Goal: Task Accomplishment & Management: Manage account settings

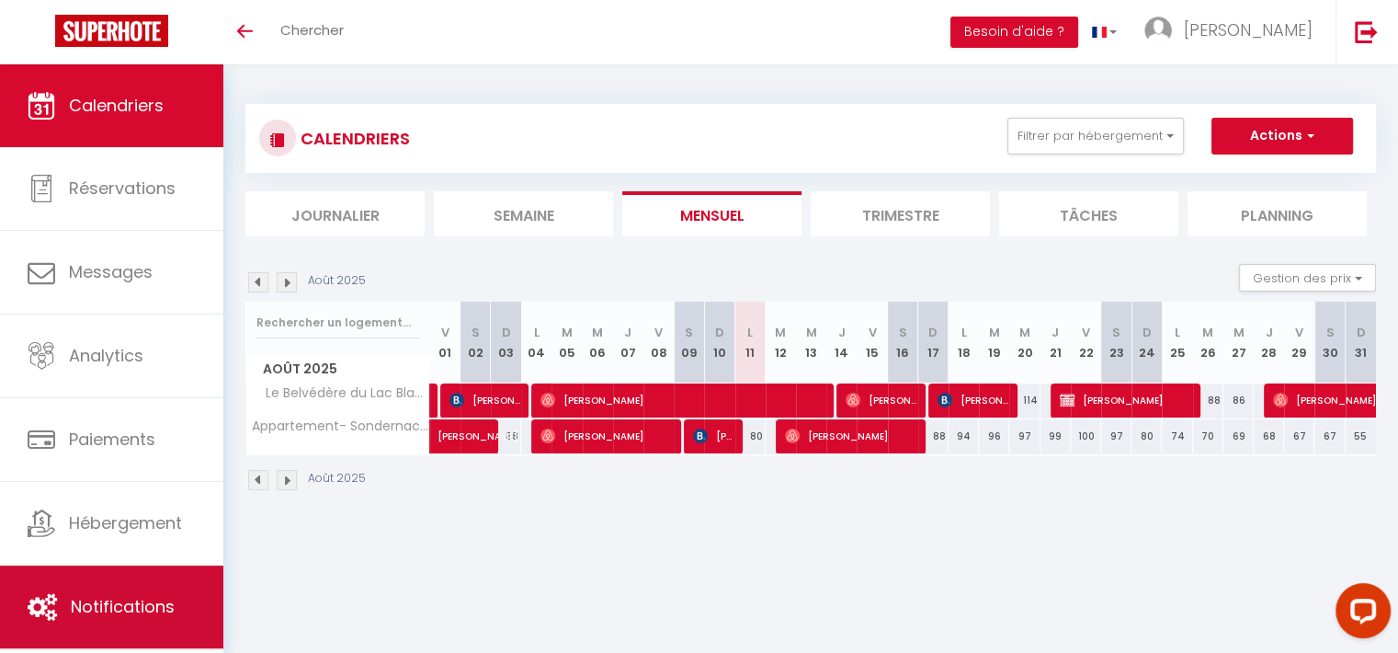
click at [136, 588] on link "Notifications" at bounding box center [111, 606] width 223 height 83
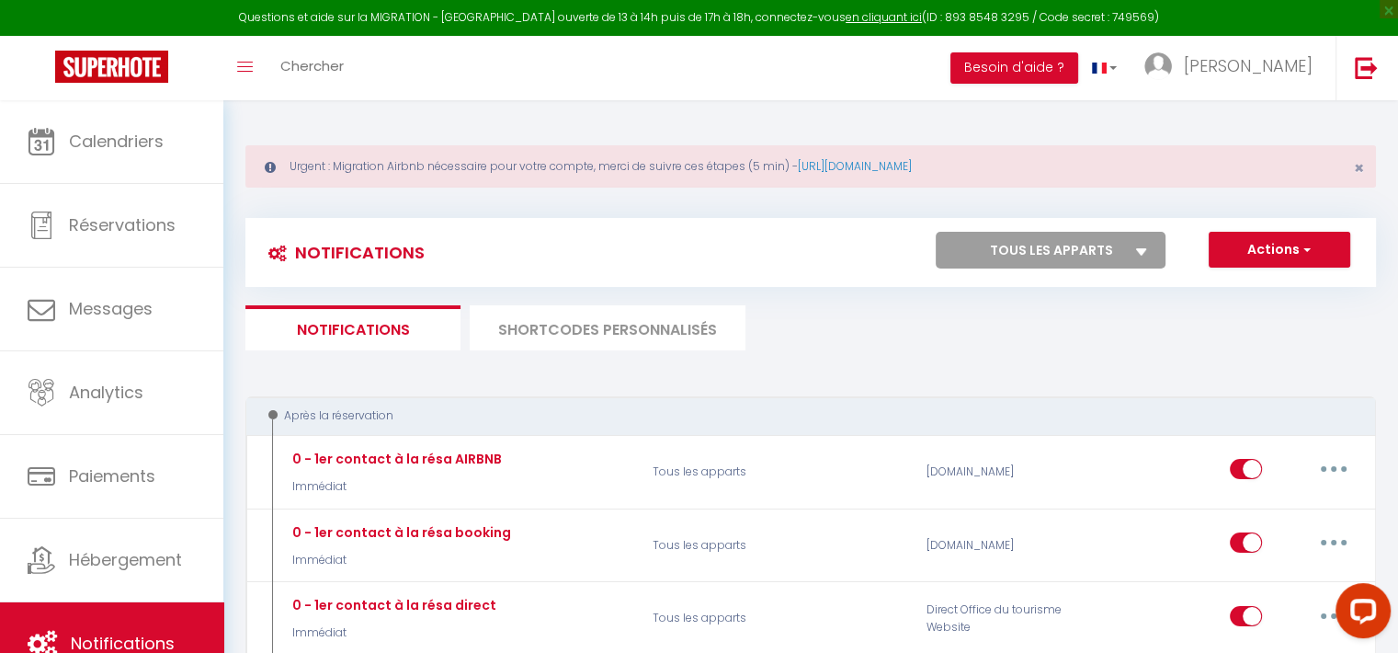
click at [668, 328] on li "SHORTCODES PERSONNALISÉS" at bounding box center [608, 327] width 276 height 45
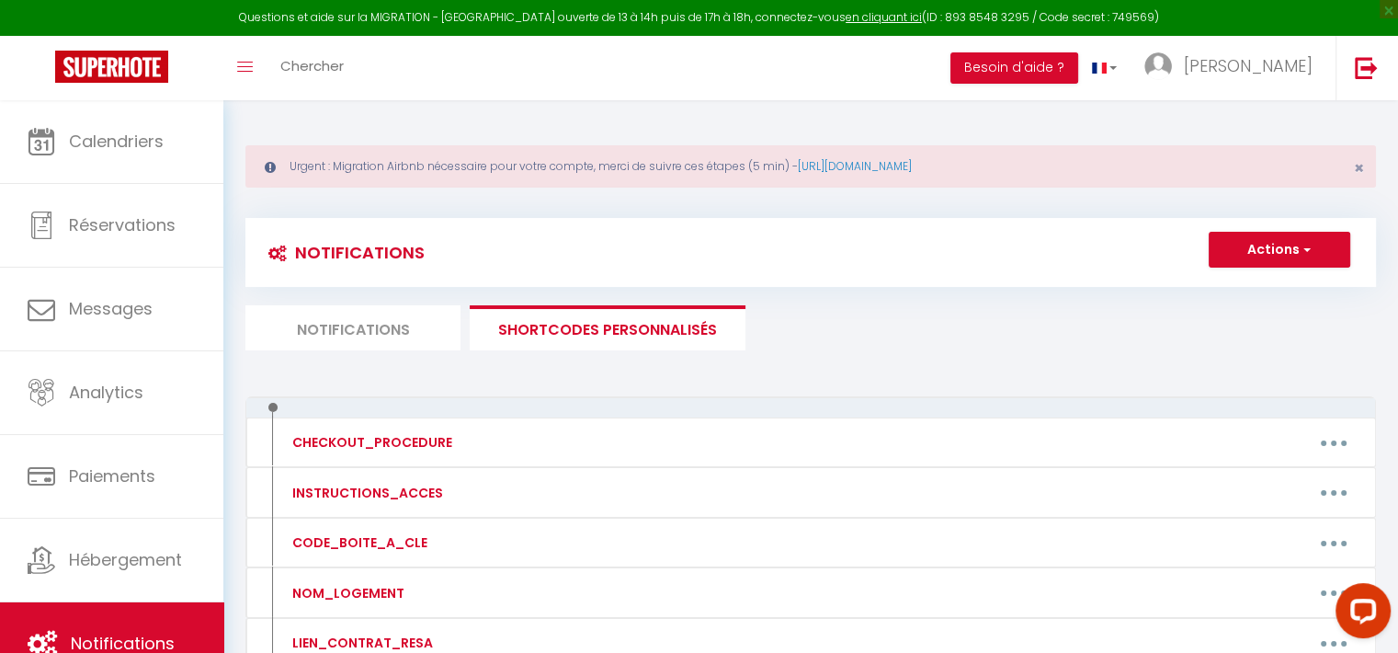
click at [412, 310] on li "Notifications" at bounding box center [352, 327] width 215 height 45
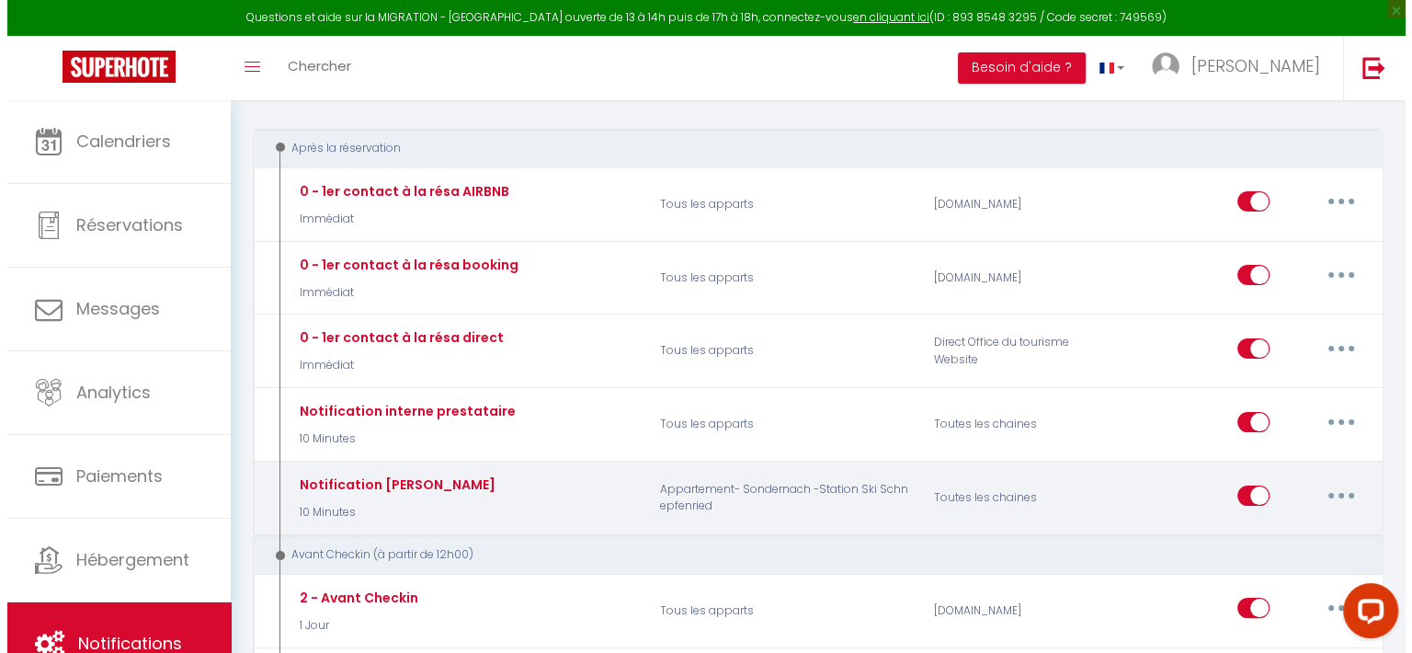
scroll to position [368, 0]
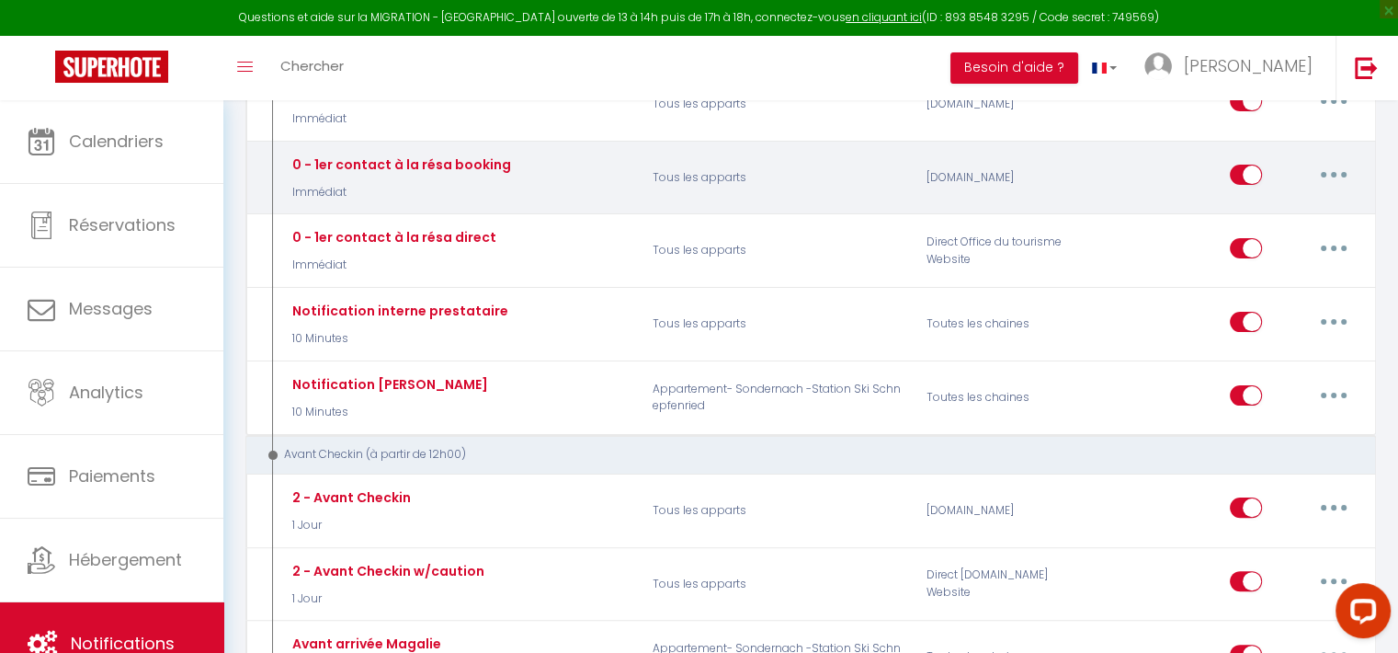
click at [1327, 170] on button "button" at bounding box center [1333, 174] width 51 height 29
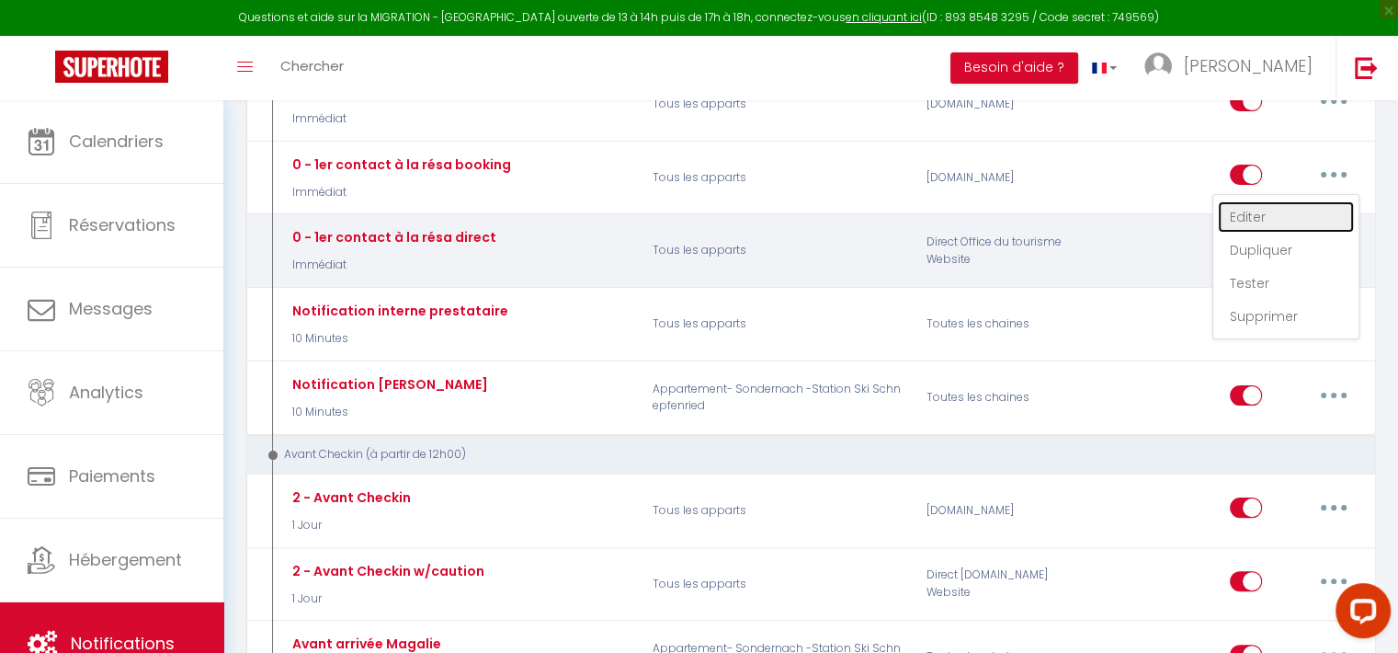
click at [1263, 219] on link "Editer" at bounding box center [1286, 216] width 136 height 31
type input "0 - 1er contact à la résa booking"
select select "Immédiat"
select select "if_booking_is_paid"
checkbox input "true"
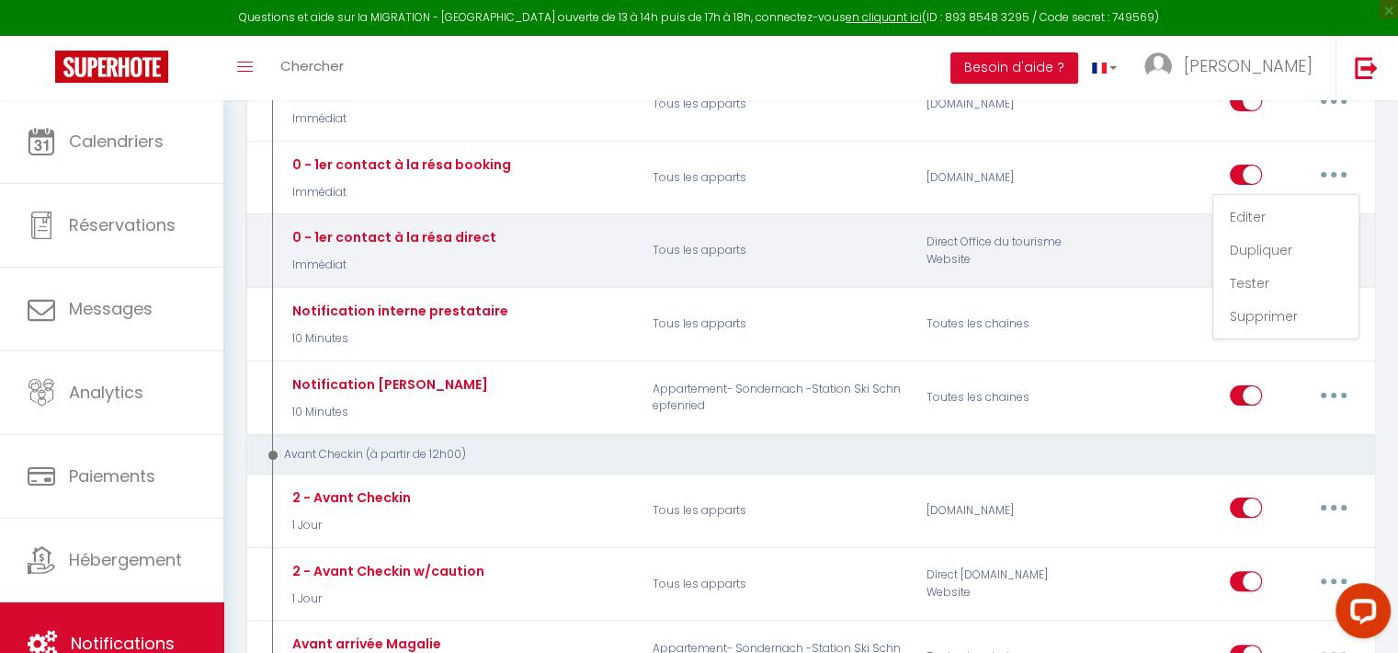
checkbox input "false"
radio input "true"
type input "Merci pour votre réservation"
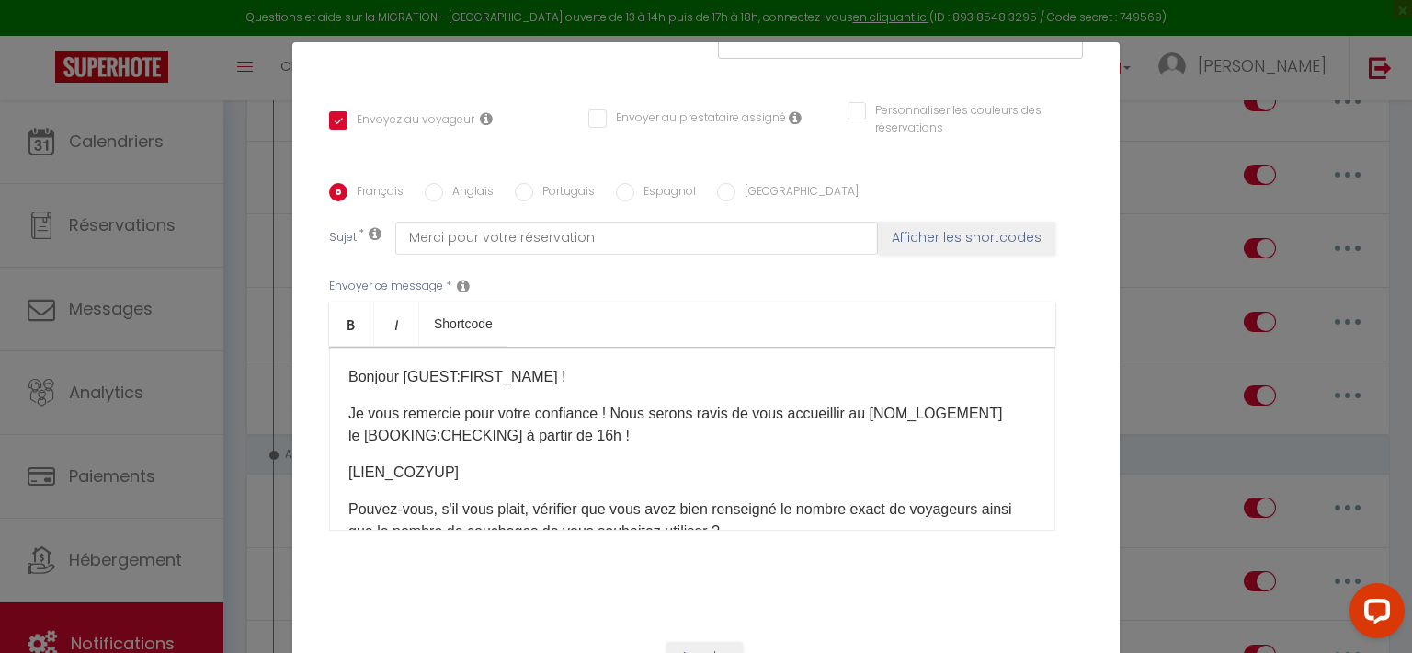
click at [519, 475] on p "[LIEN_COZYUP​]​" at bounding box center [692, 473] width 688 height 22
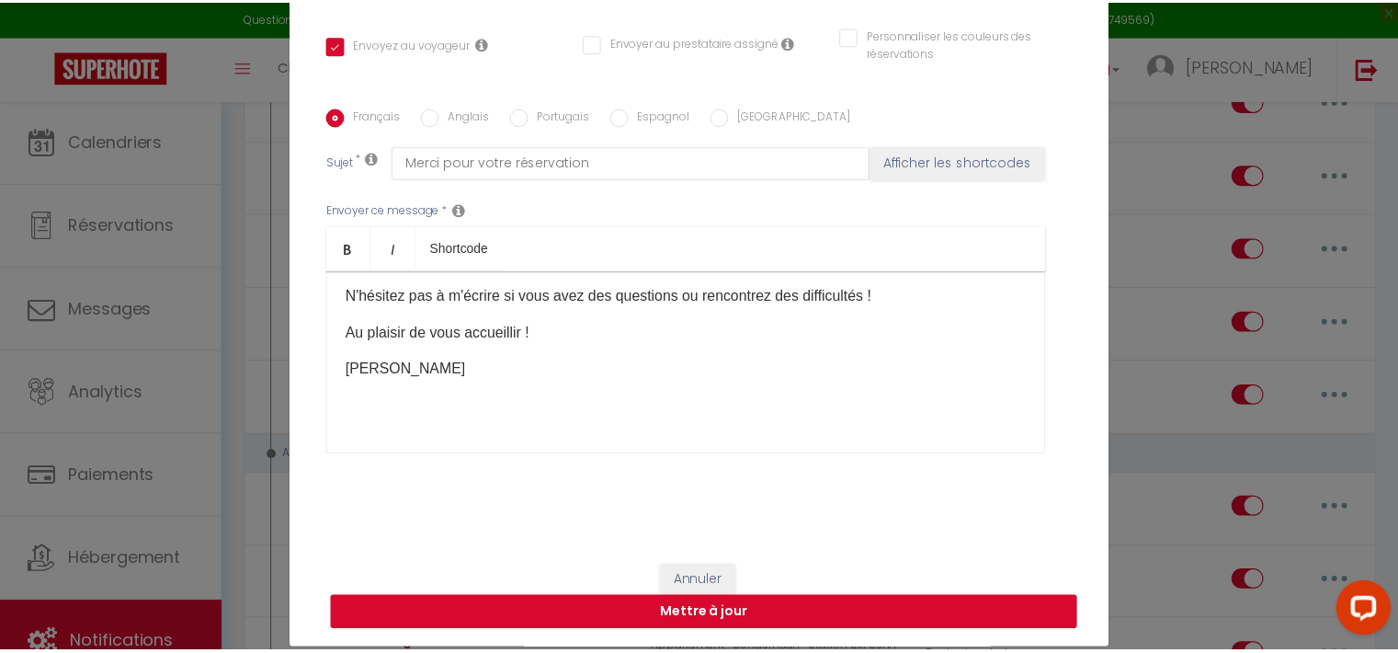
scroll to position [84, 0]
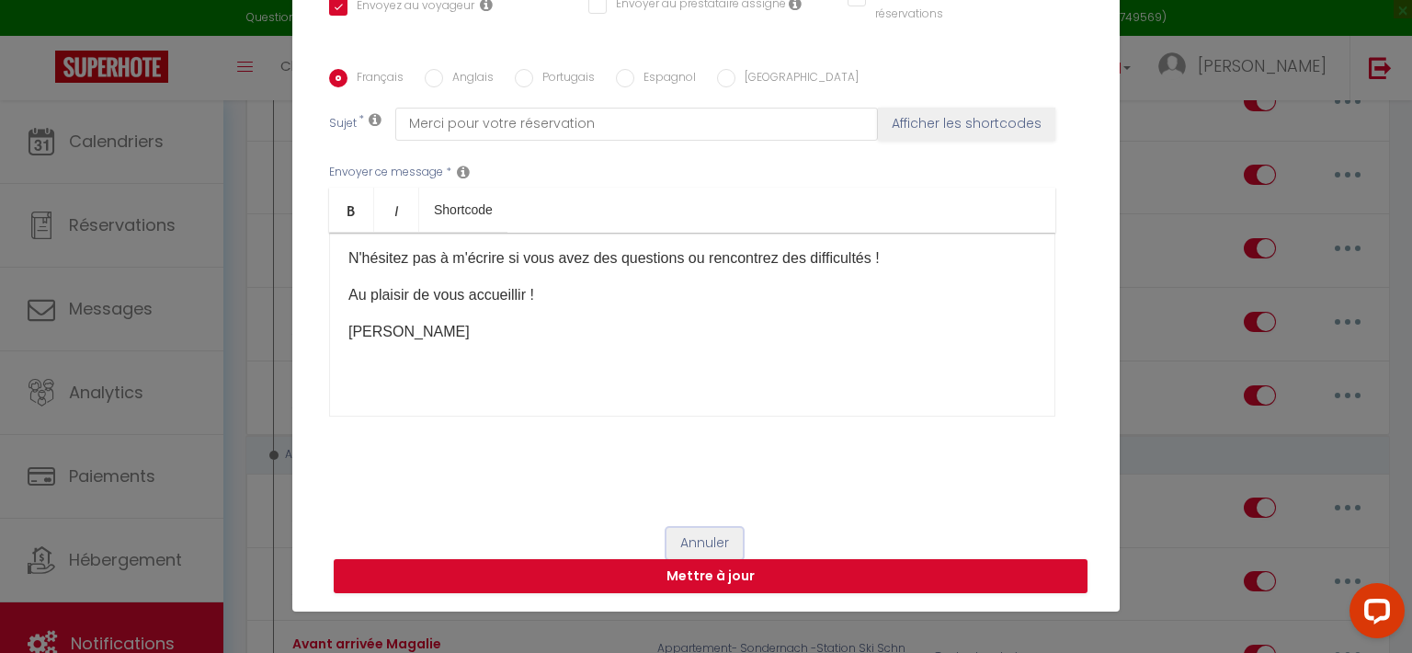
click at [713, 539] on button "Annuler" at bounding box center [705, 543] width 76 height 31
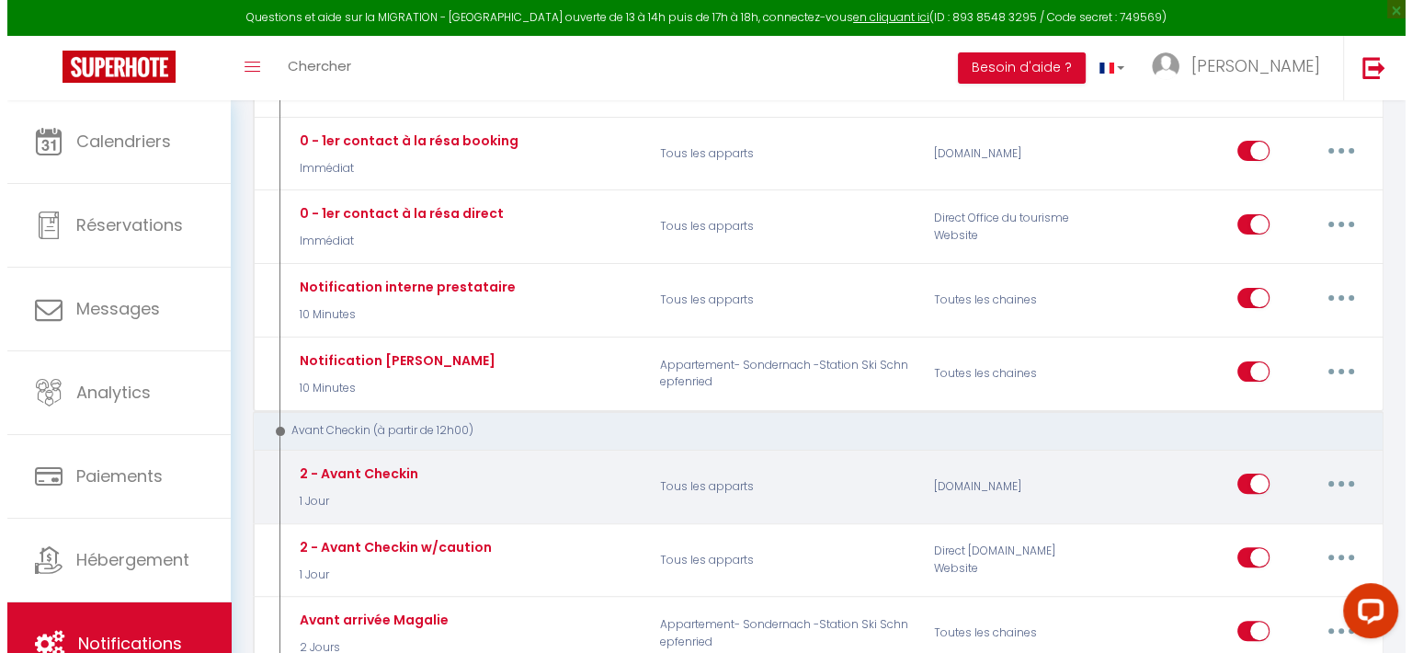
scroll to position [184, 0]
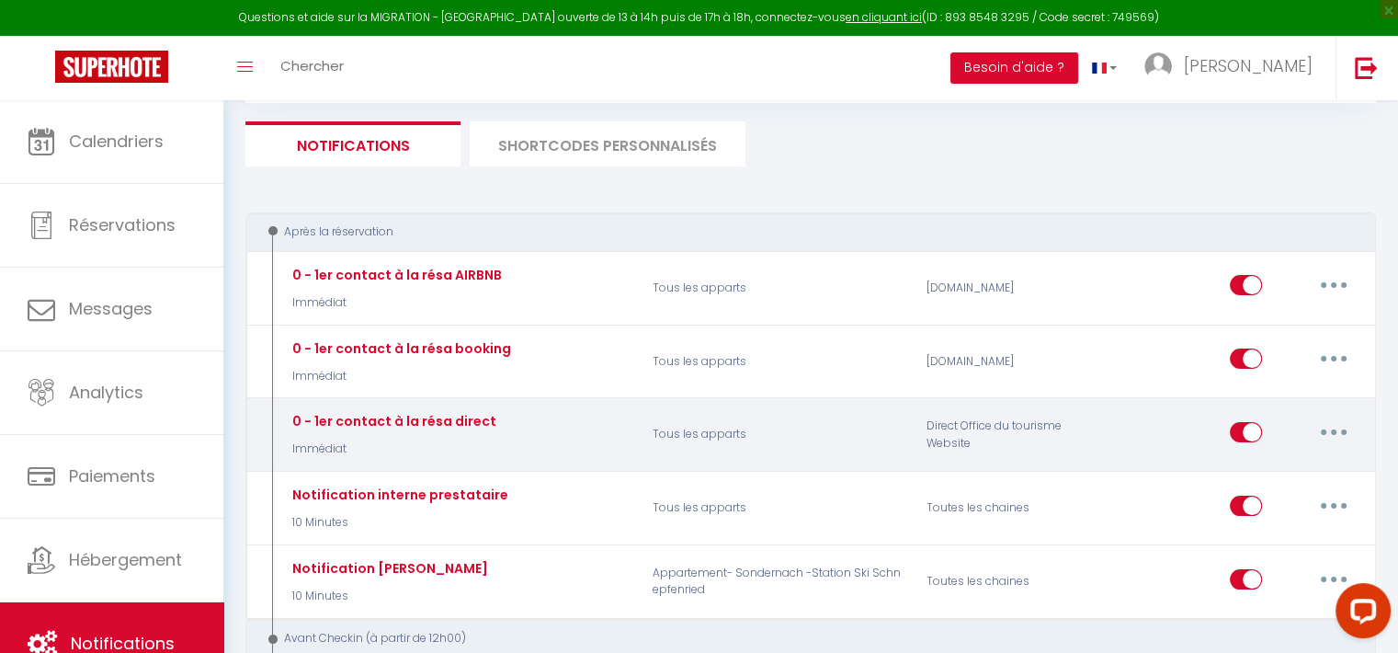
click at [1331, 429] on icon "button" at bounding box center [1334, 432] width 6 height 6
click at [1288, 466] on link "Editer" at bounding box center [1286, 473] width 136 height 31
type input "0 - 1er contact à la résa direct"
checkbox input "true"
checkbox input "false"
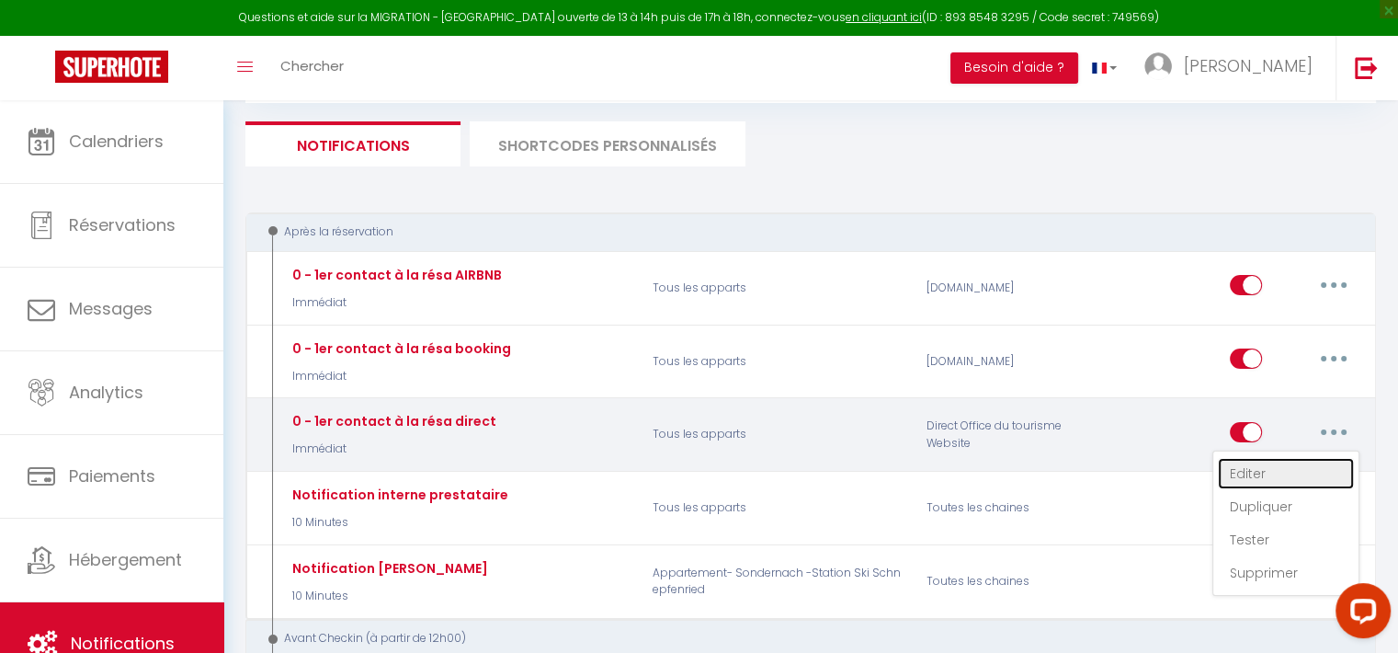
checkbox input "false"
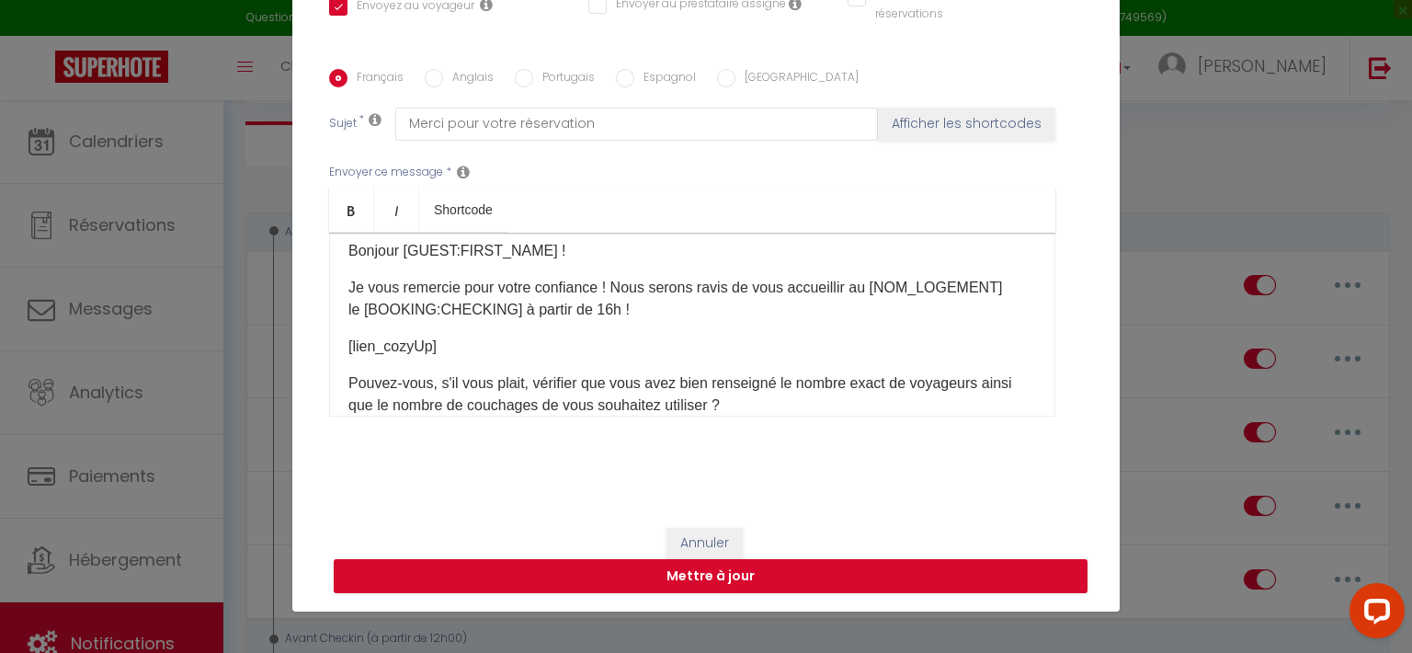
scroll to position [0, 0]
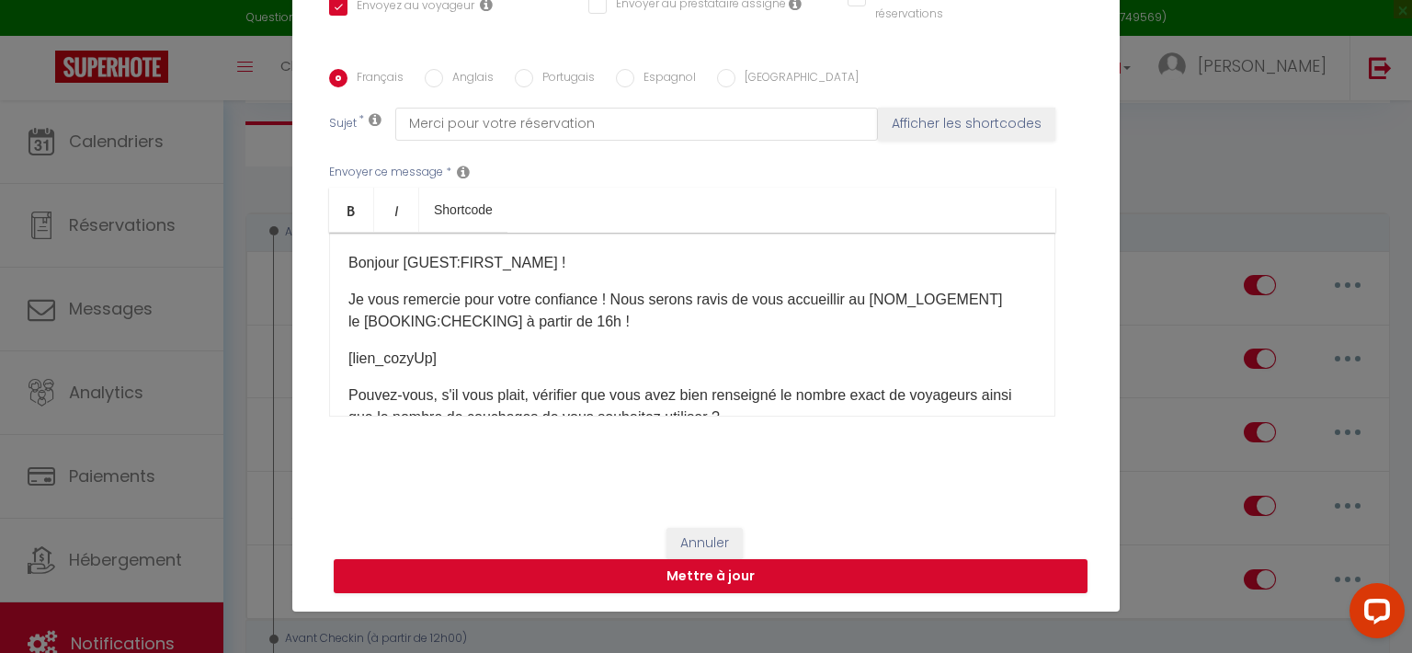
click at [508, 348] on p "[lien_cozyUp]​" at bounding box center [692, 359] width 688 height 22
drag, startPoint x: 474, startPoint y: 350, endPoint x: 336, endPoint y: 354, distance: 138.9
click at [336, 354] on div "Bonjour [GUEST:FIRST_NAME]​ ! Je vous remercie pour votre confiance ! Nous sero…" at bounding box center [692, 325] width 726 height 184
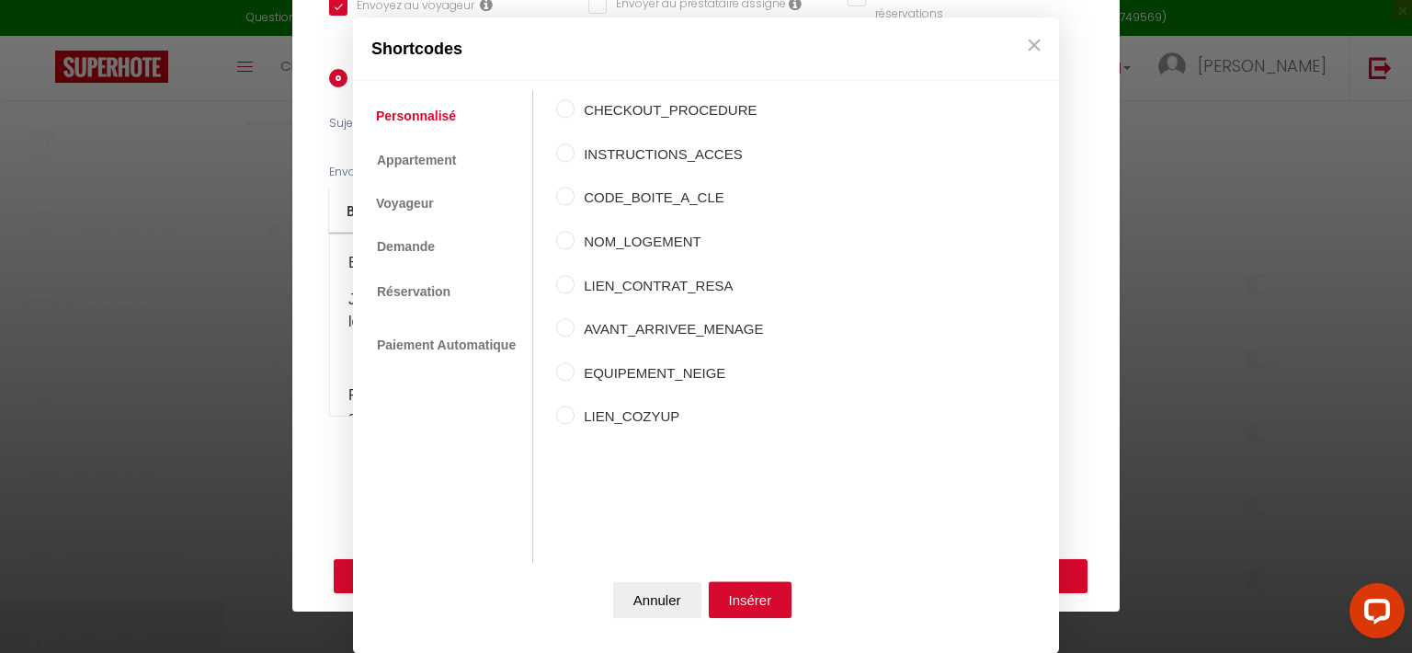
click at [571, 404] on div "CHECKOUT_PROCEDURE INSTRUCTIONS_ACCES CODE_BOITE_A_CLE NOM_LOGEMENT LIEN_CONTRA…" at bounding box center [659, 307] width 207 height 432
click at [613, 411] on label "LIEN_COZYUP" at bounding box center [669, 417] width 188 height 22
click at [575, 411] on input "LIEN_COZYUP" at bounding box center [565, 415] width 18 height 18
radio input "true"
click at [736, 586] on button "Insérer" at bounding box center [751, 600] width 84 height 37
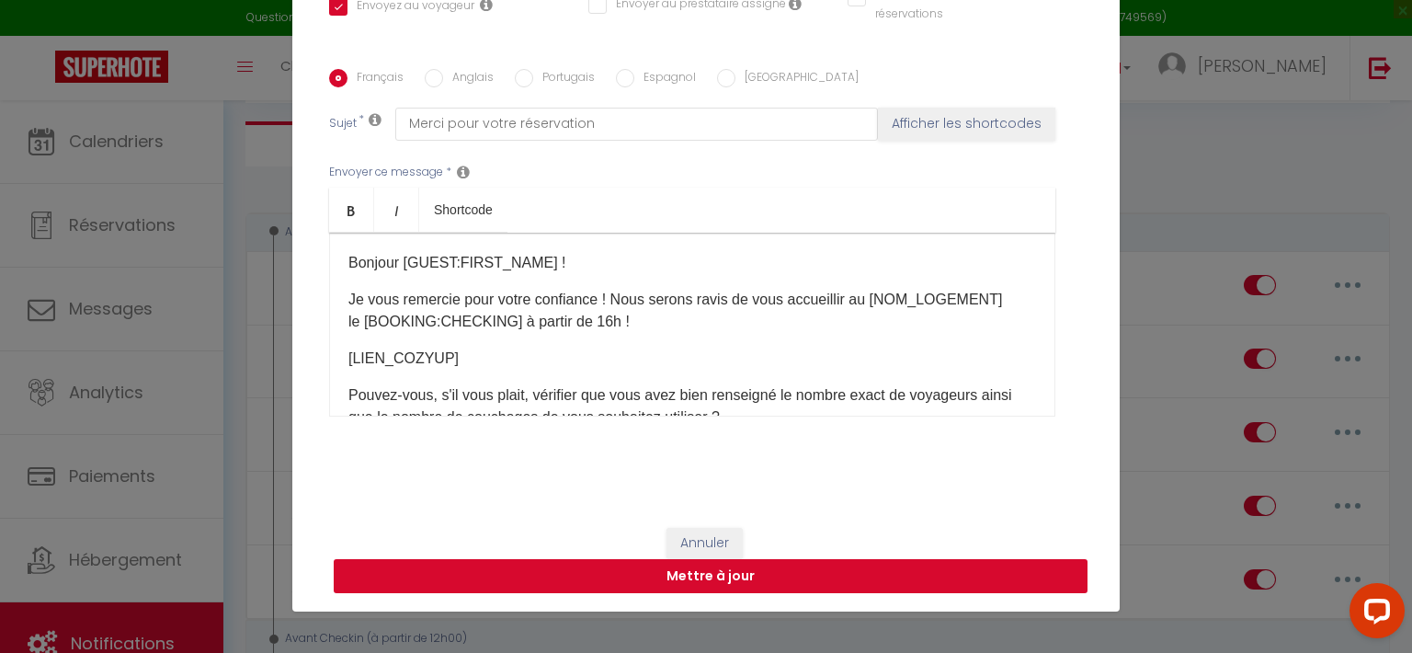
click at [689, 578] on button "Mettre à jour" at bounding box center [711, 576] width 754 height 35
checkbox input "true"
checkbox input "false"
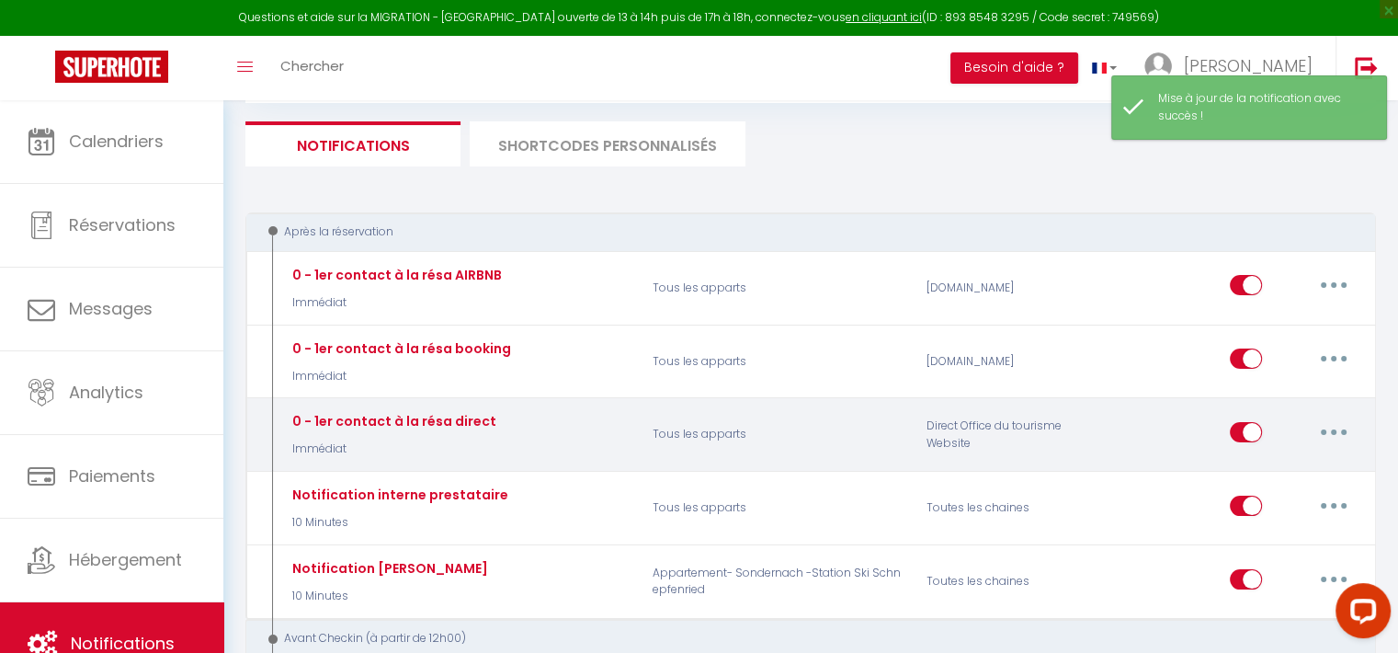
click at [1339, 434] on button "button" at bounding box center [1333, 431] width 51 height 29
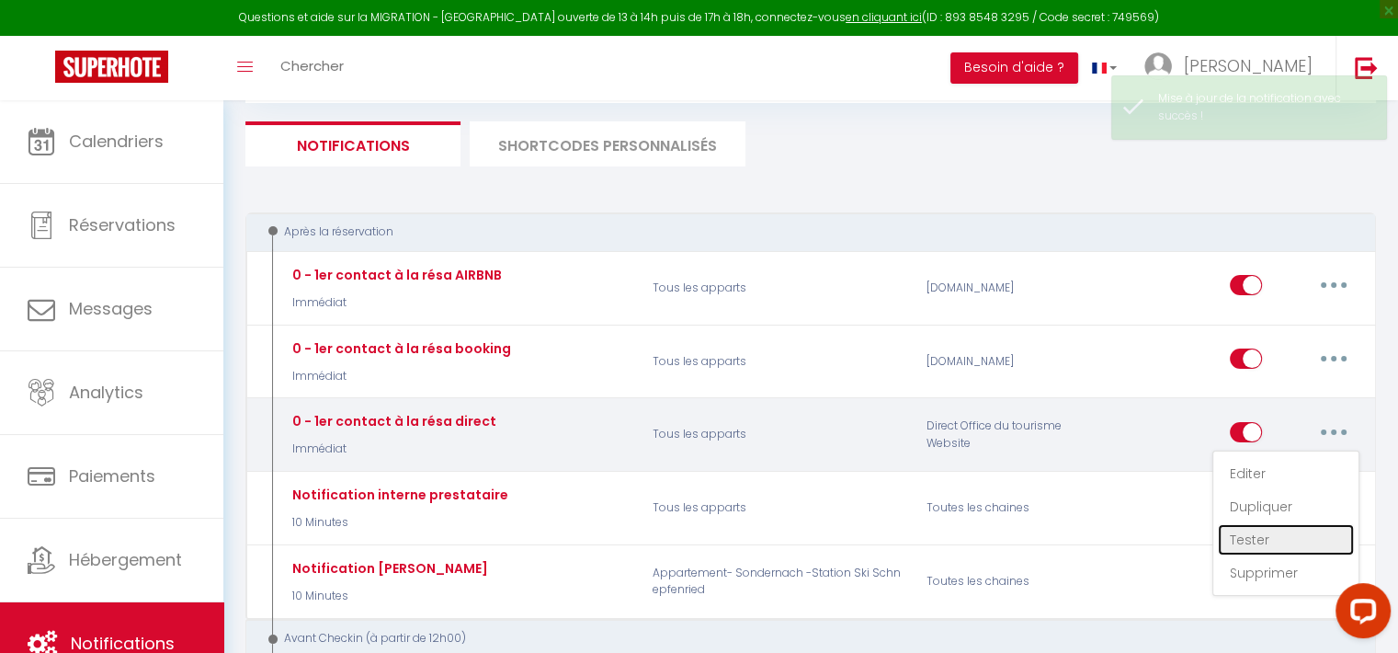
click at [1273, 537] on link "Tester" at bounding box center [1286, 539] width 136 height 31
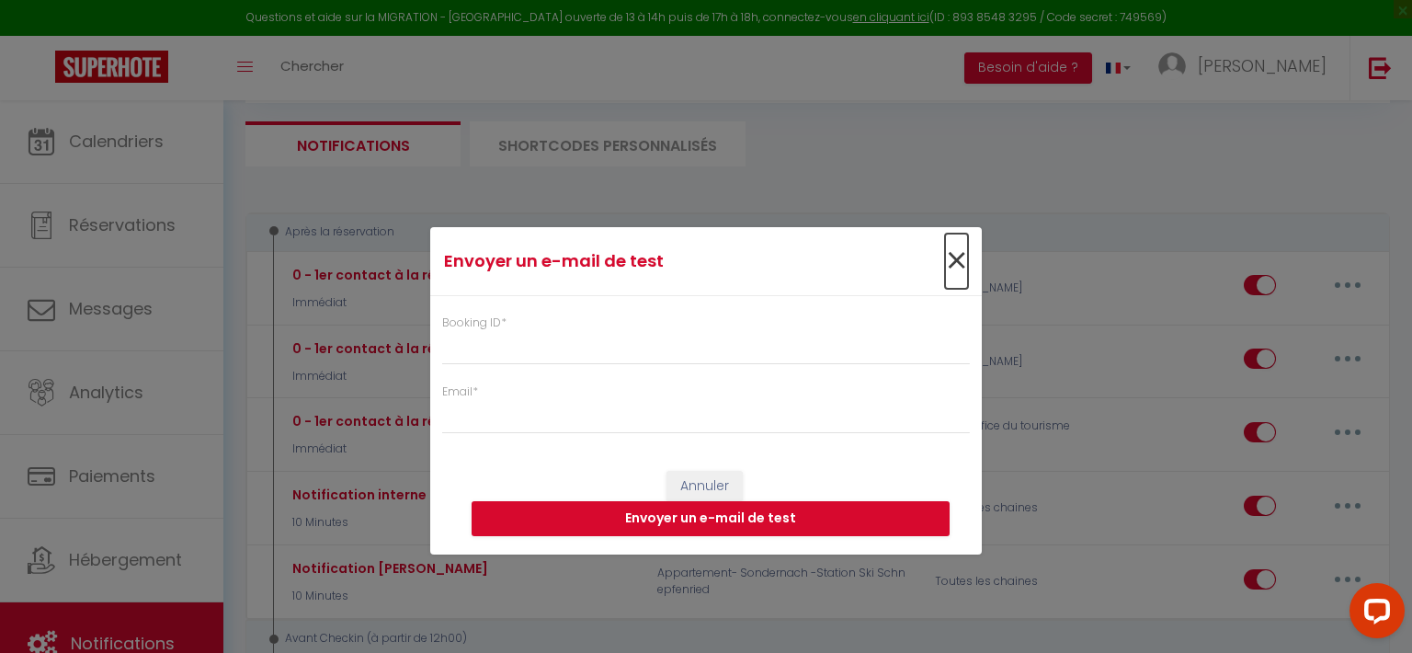
click at [953, 271] on span "×" at bounding box center [956, 261] width 23 height 55
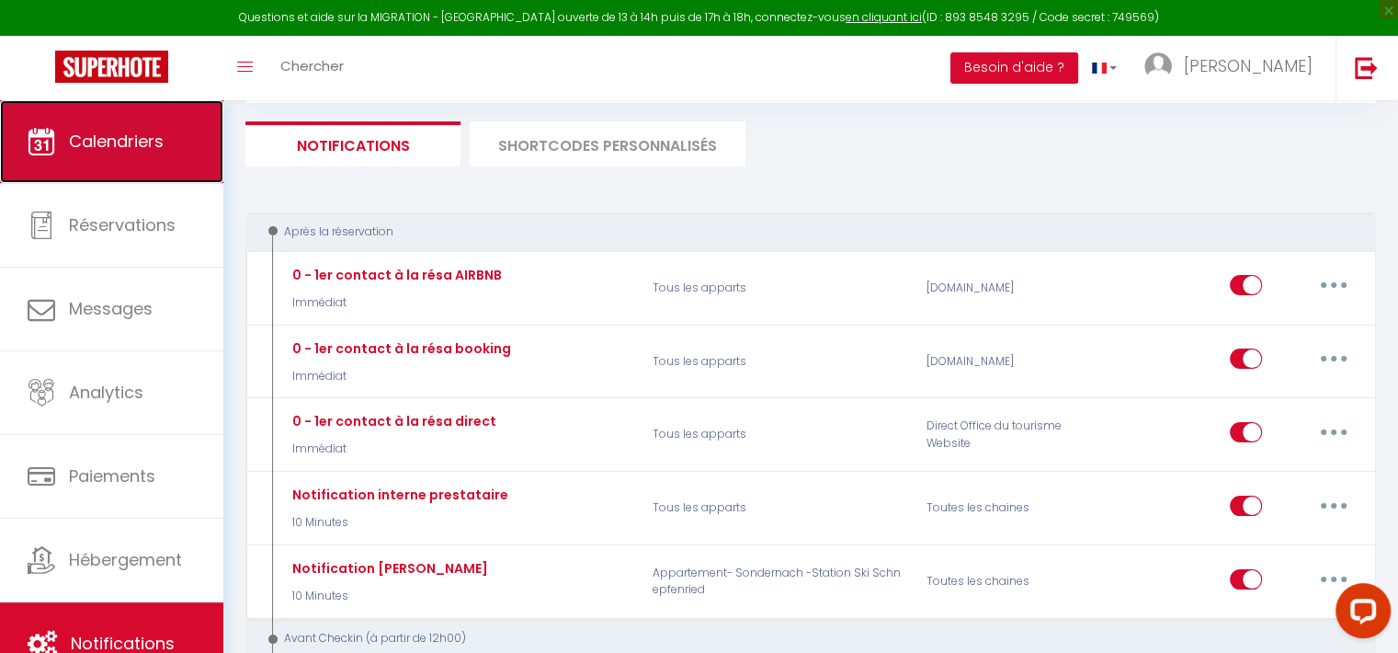
click at [193, 125] on link "Calendriers" at bounding box center [111, 141] width 223 height 83
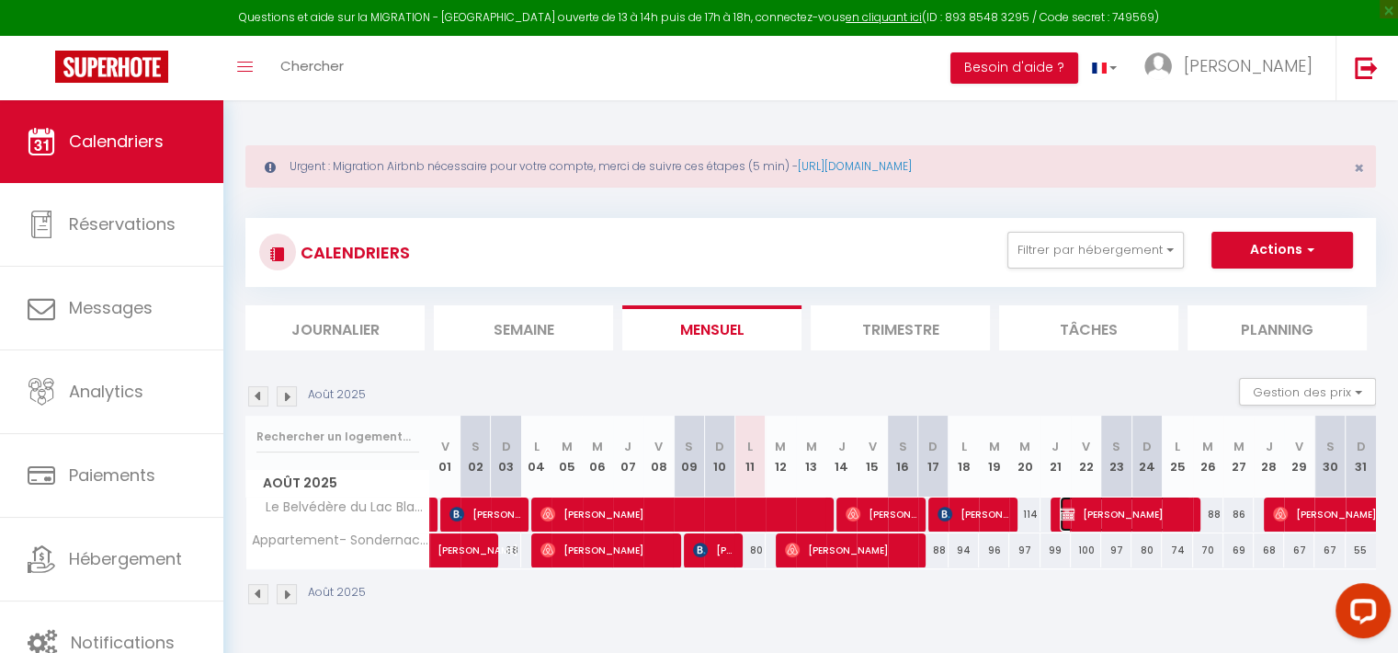
click at [1118, 520] on span "Claire Policieux" at bounding box center [1125, 514] width 131 height 35
select select "OK"
select select "KO"
select select "0"
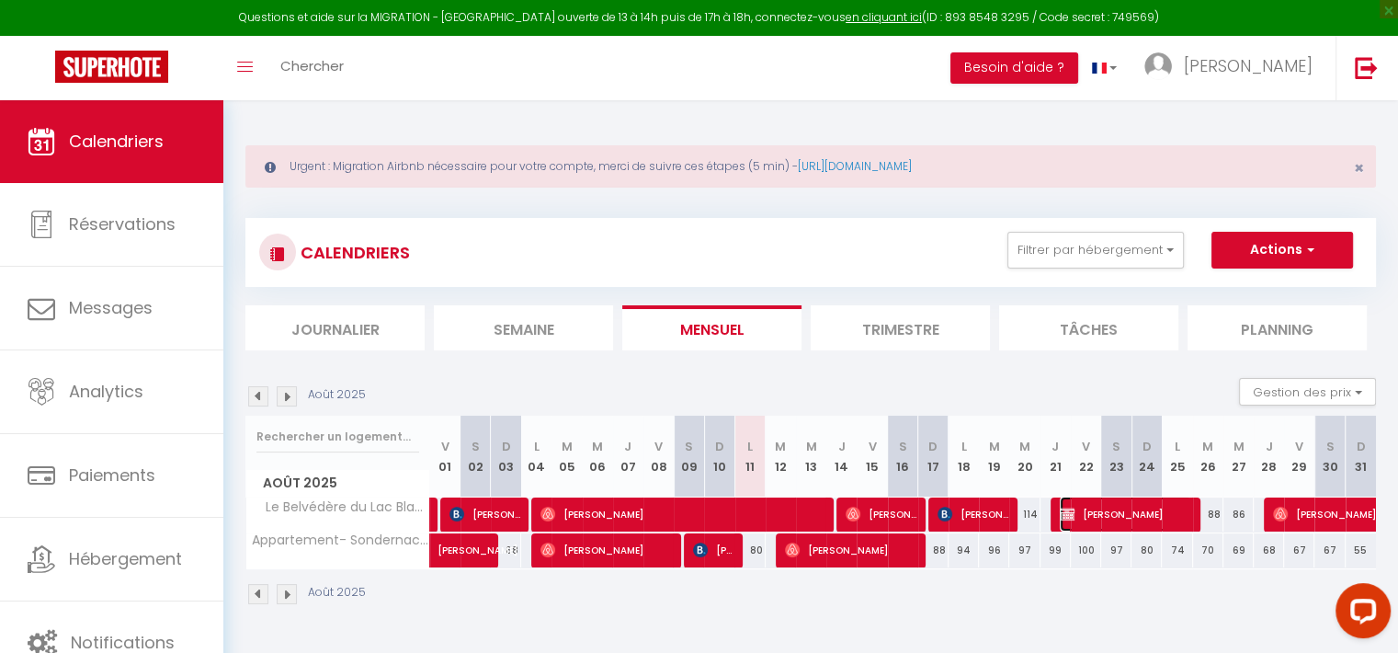
select select "1"
select select
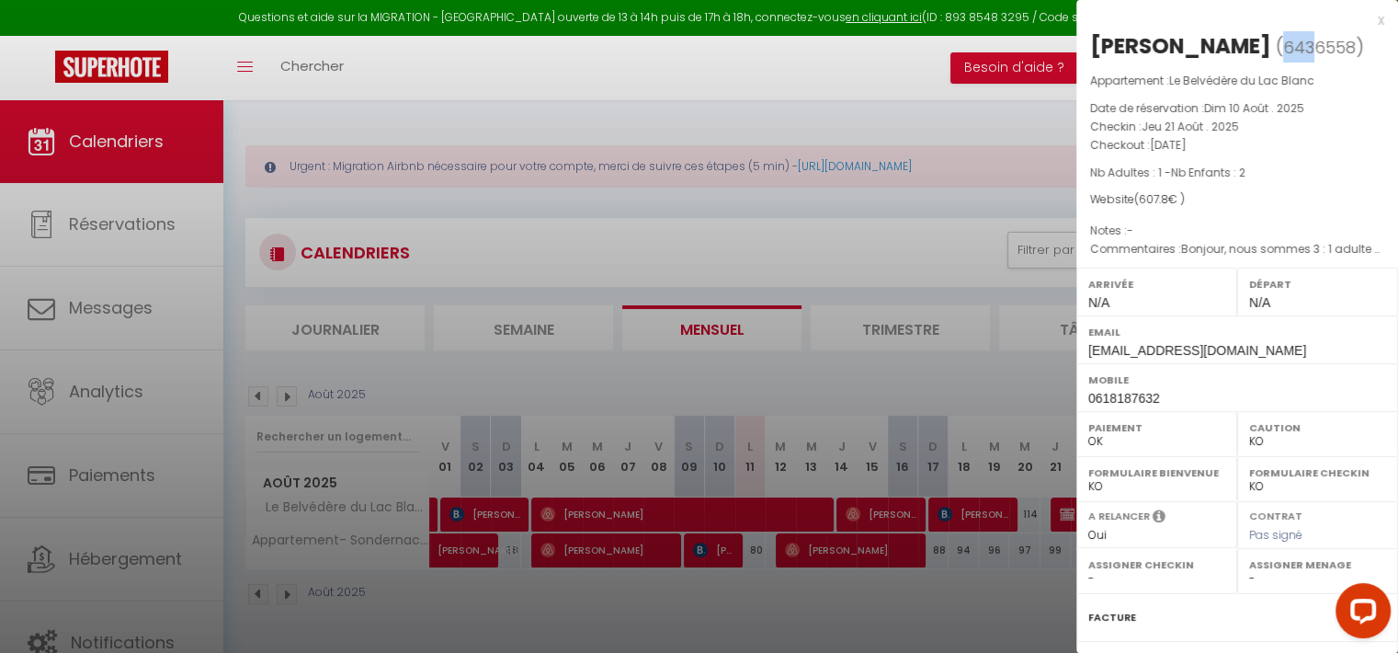
select select "25862"
drag, startPoint x: 1272, startPoint y: 47, endPoint x: 1339, endPoint y: 54, distance: 67.5
click at [1339, 54] on span "6436558" at bounding box center [1320, 47] width 73 height 23
copy span "6436558"
click at [161, 300] on div at bounding box center [699, 326] width 1398 height 653
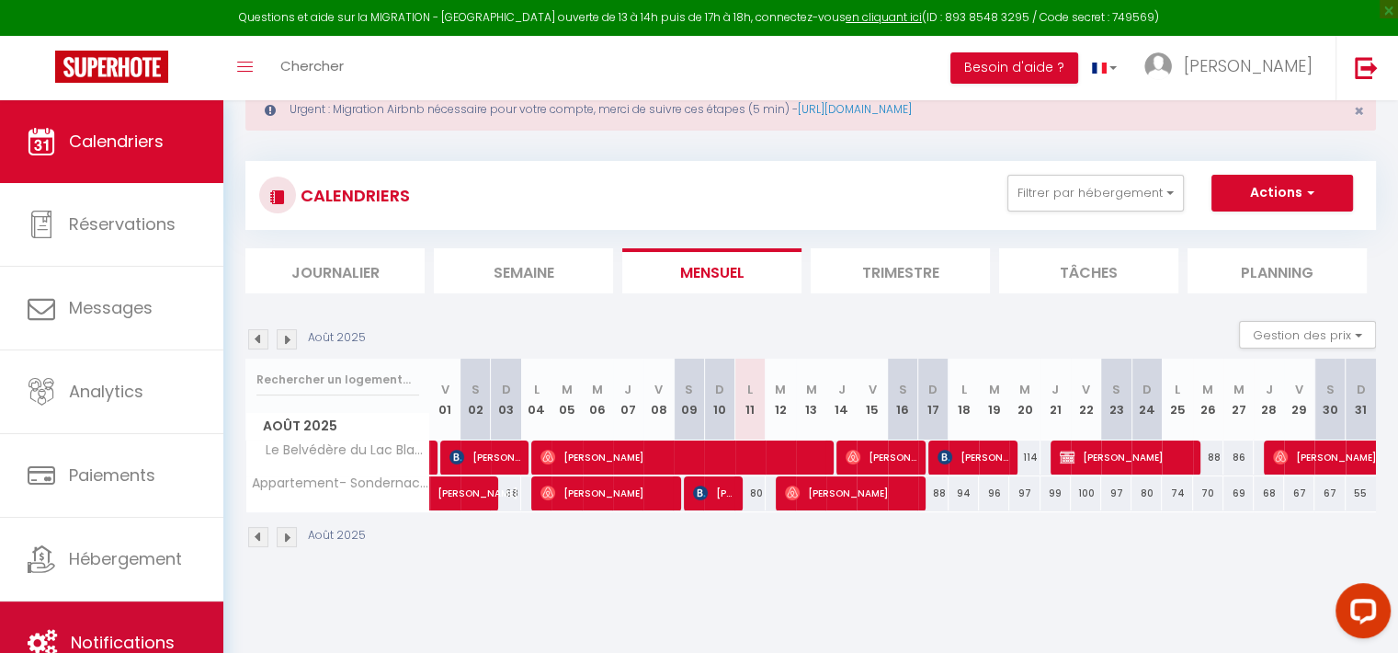
scroll to position [99, 0]
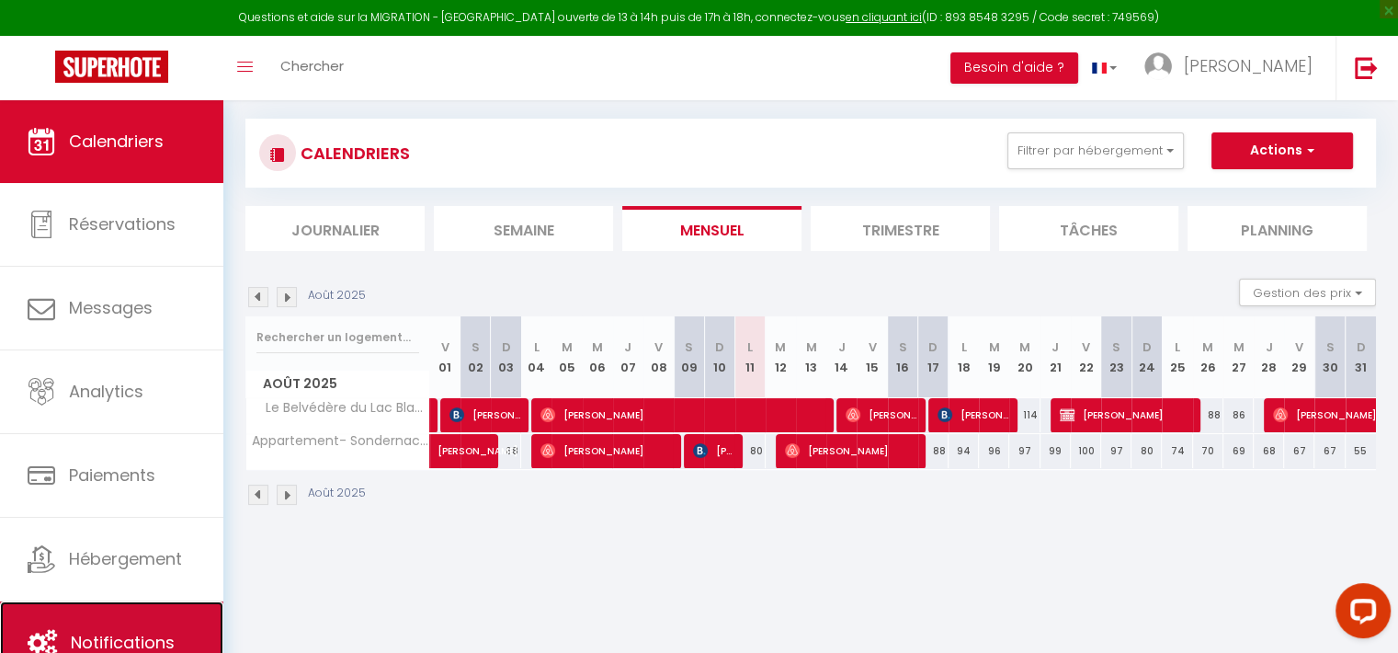
click at [142, 611] on link "Notifications" at bounding box center [111, 642] width 223 height 83
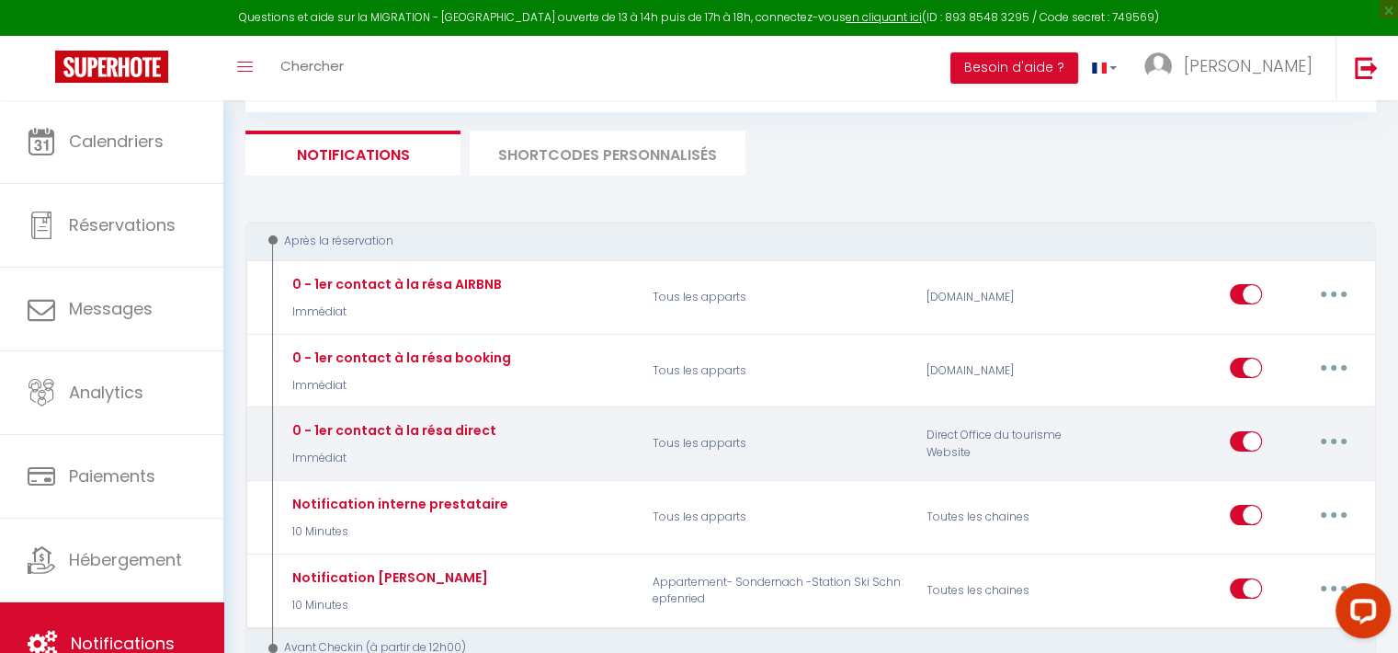
scroll to position [184, 0]
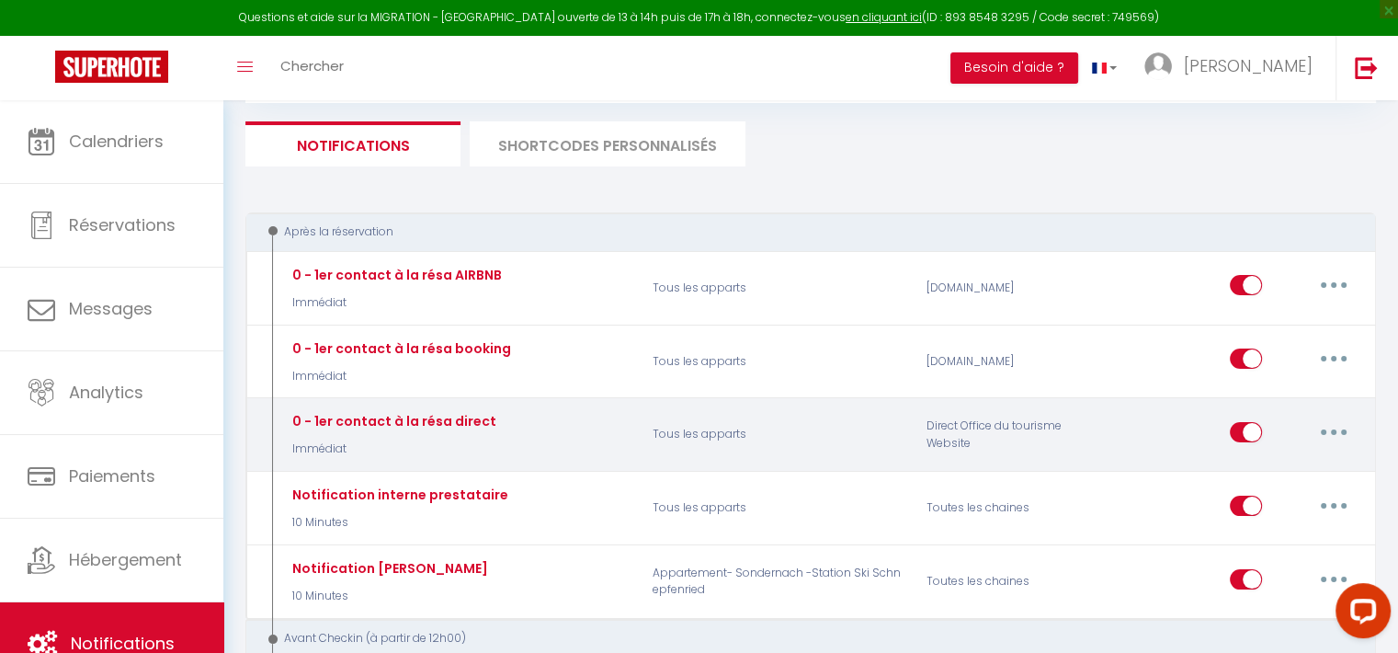
click at [1330, 436] on button "button" at bounding box center [1333, 431] width 51 height 29
click at [1286, 463] on link "Editer" at bounding box center [1286, 473] width 136 height 31
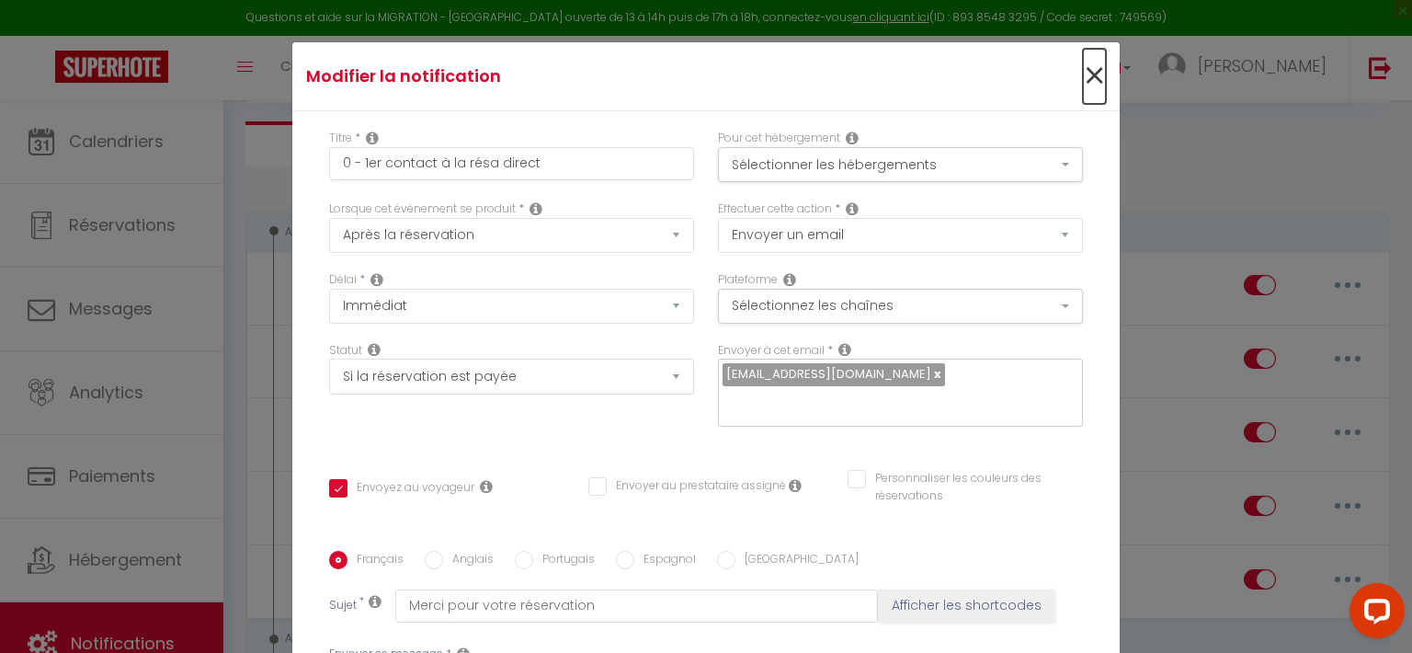
click at [1085, 77] on span "×" at bounding box center [1094, 76] width 23 height 55
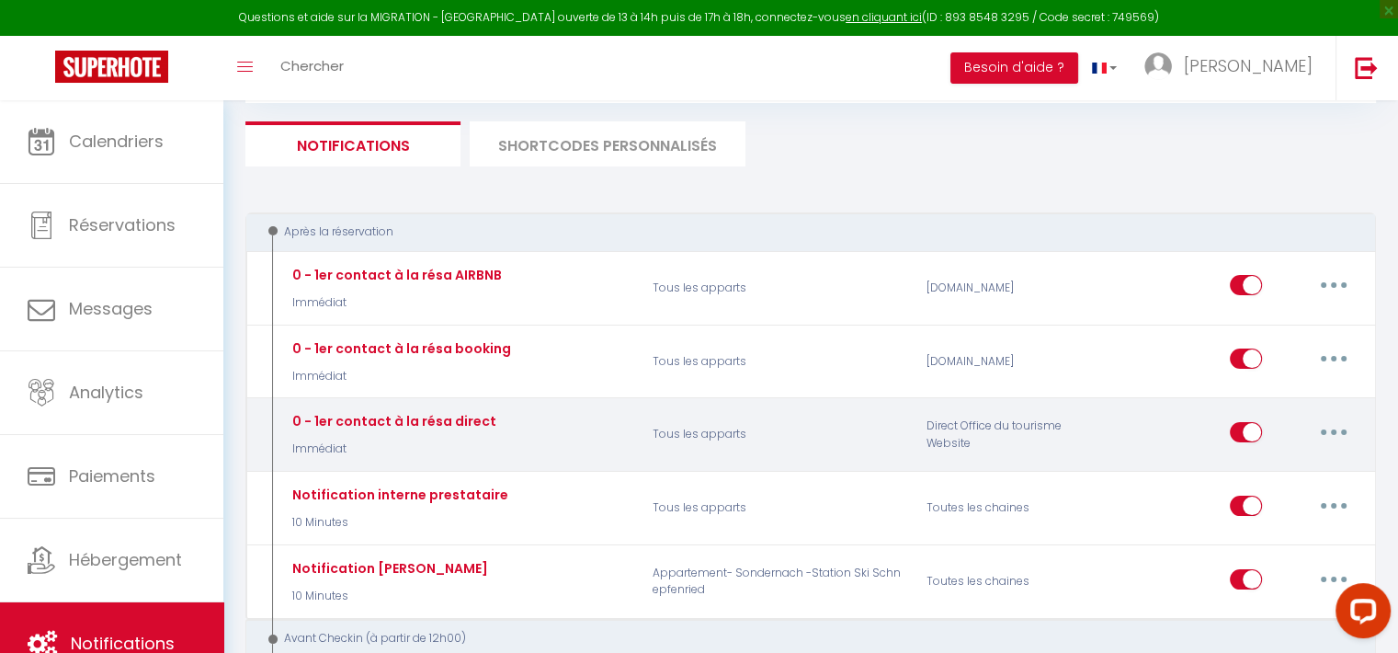
click at [1324, 425] on button "button" at bounding box center [1333, 431] width 51 height 29
click at [1294, 532] on link "Tester" at bounding box center [1286, 539] width 136 height 31
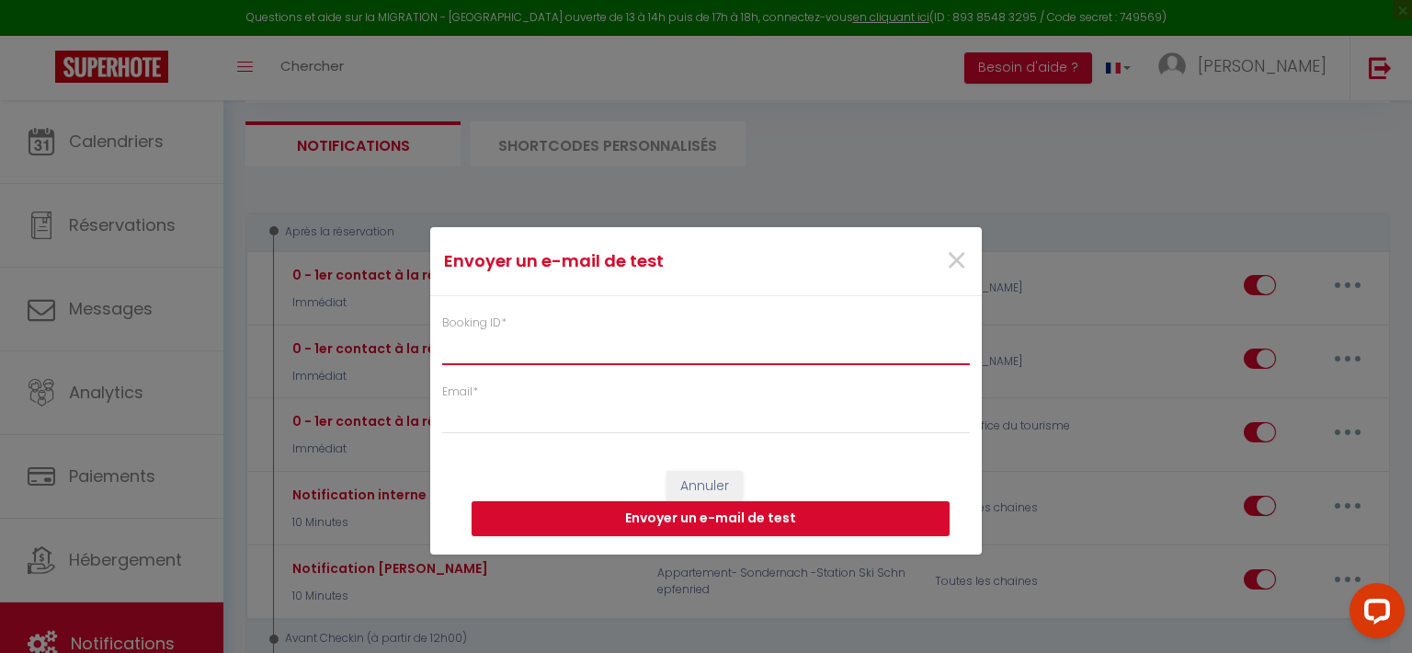
click at [866, 345] on input "Booking ID *" at bounding box center [706, 348] width 528 height 33
paste input "6436558"
type input "6436558"
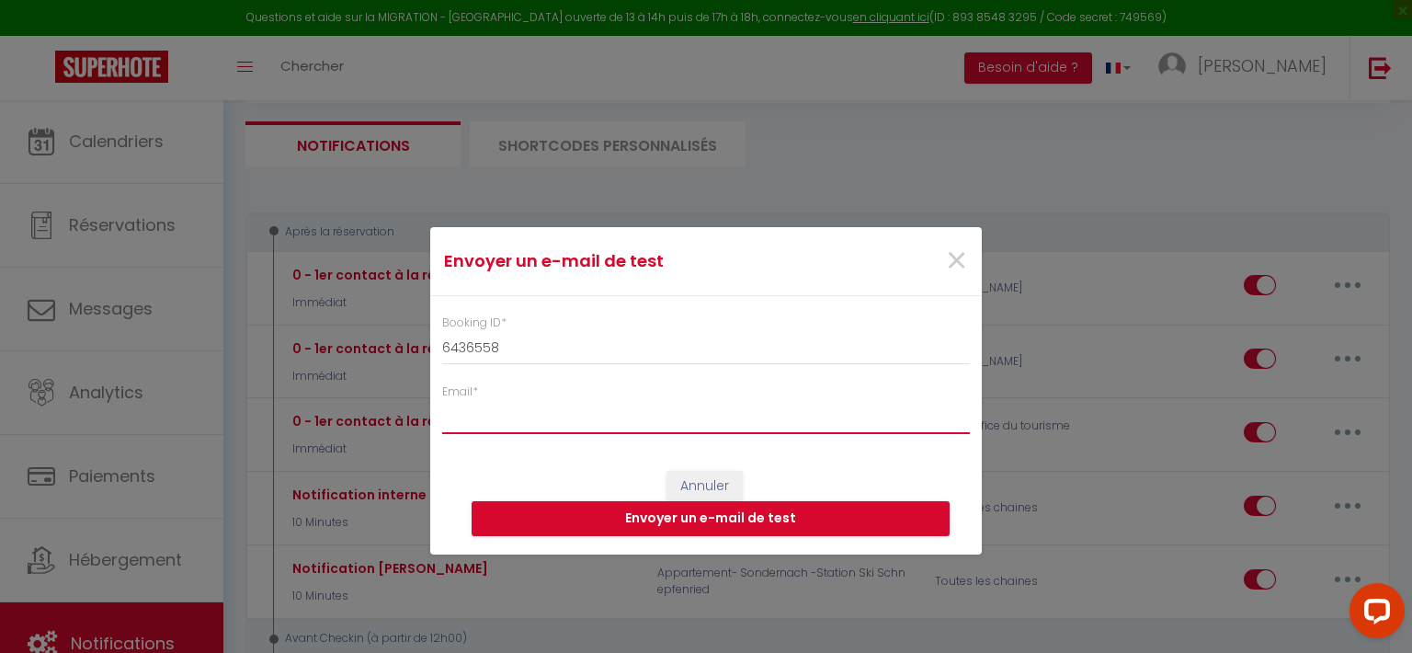
click at [747, 417] on input "Email *" at bounding box center [706, 417] width 528 height 33
type input "magestionzen68@gmail.com"
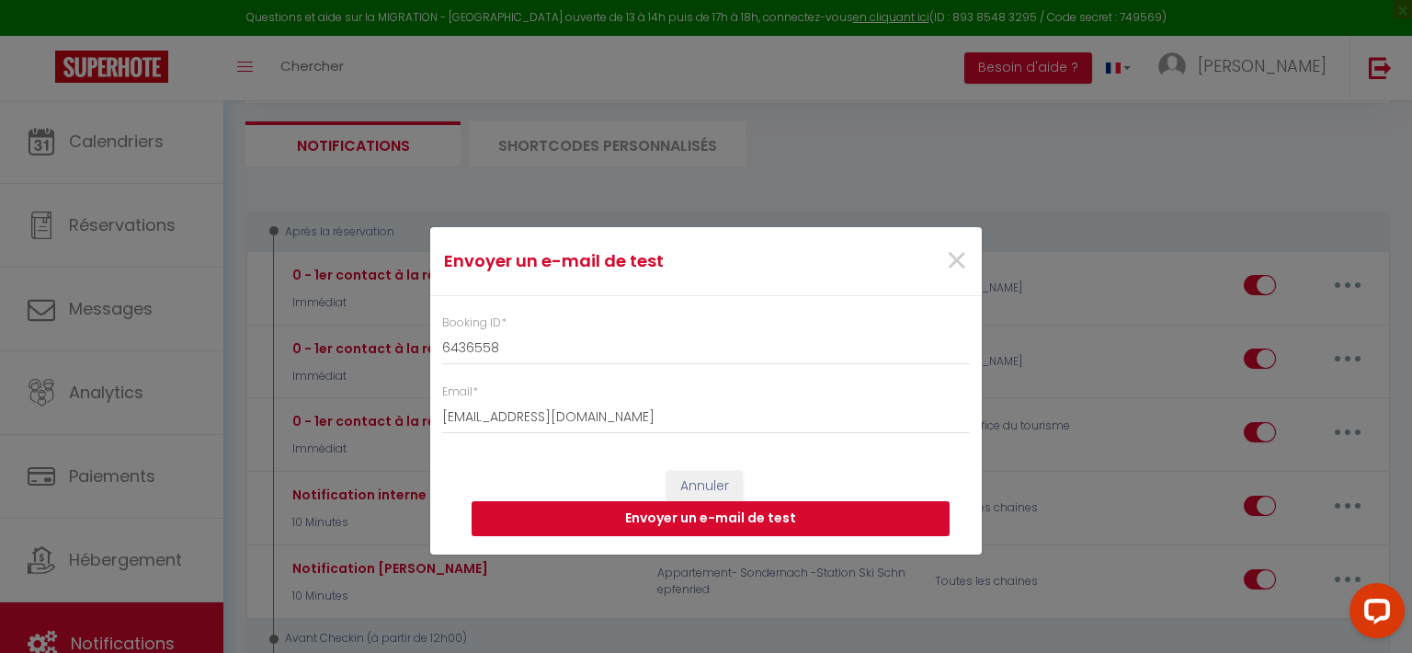
click at [710, 513] on button "Envoyer un e-mail de test" at bounding box center [711, 518] width 478 height 35
click at [954, 254] on span "×" at bounding box center [956, 261] width 23 height 55
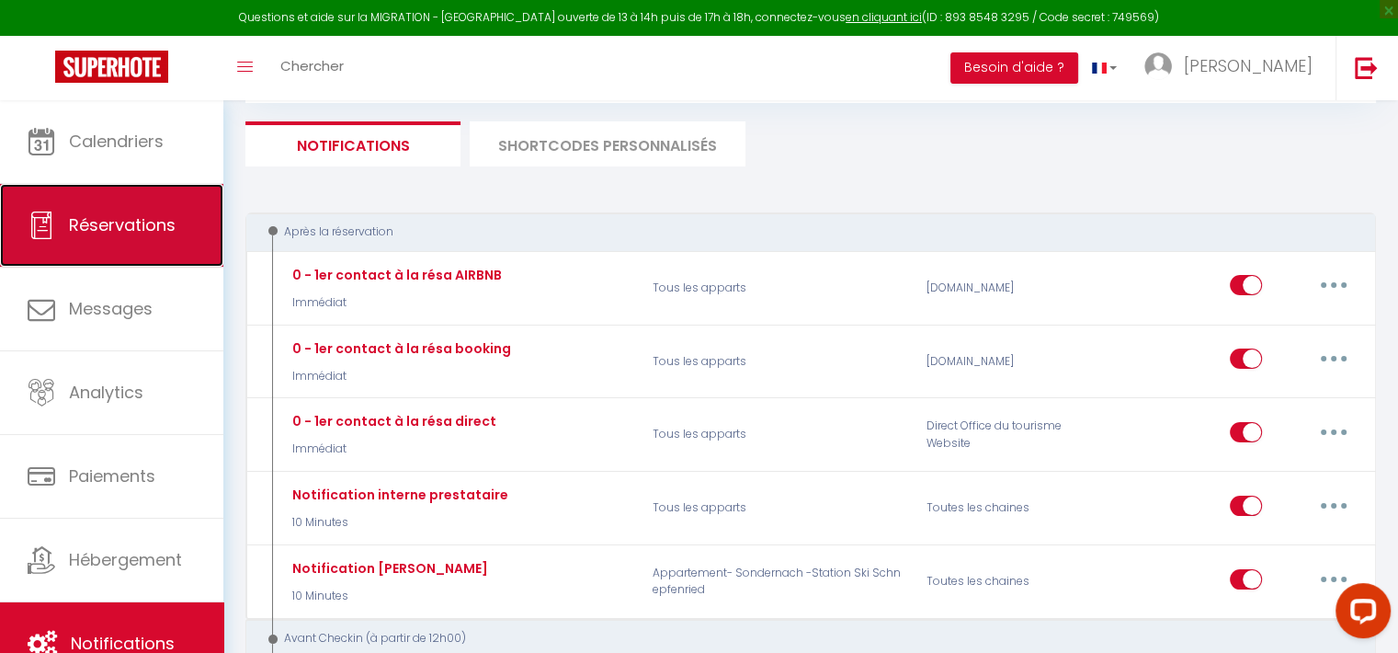
click at [93, 184] on link "Réservations" at bounding box center [111, 225] width 223 height 83
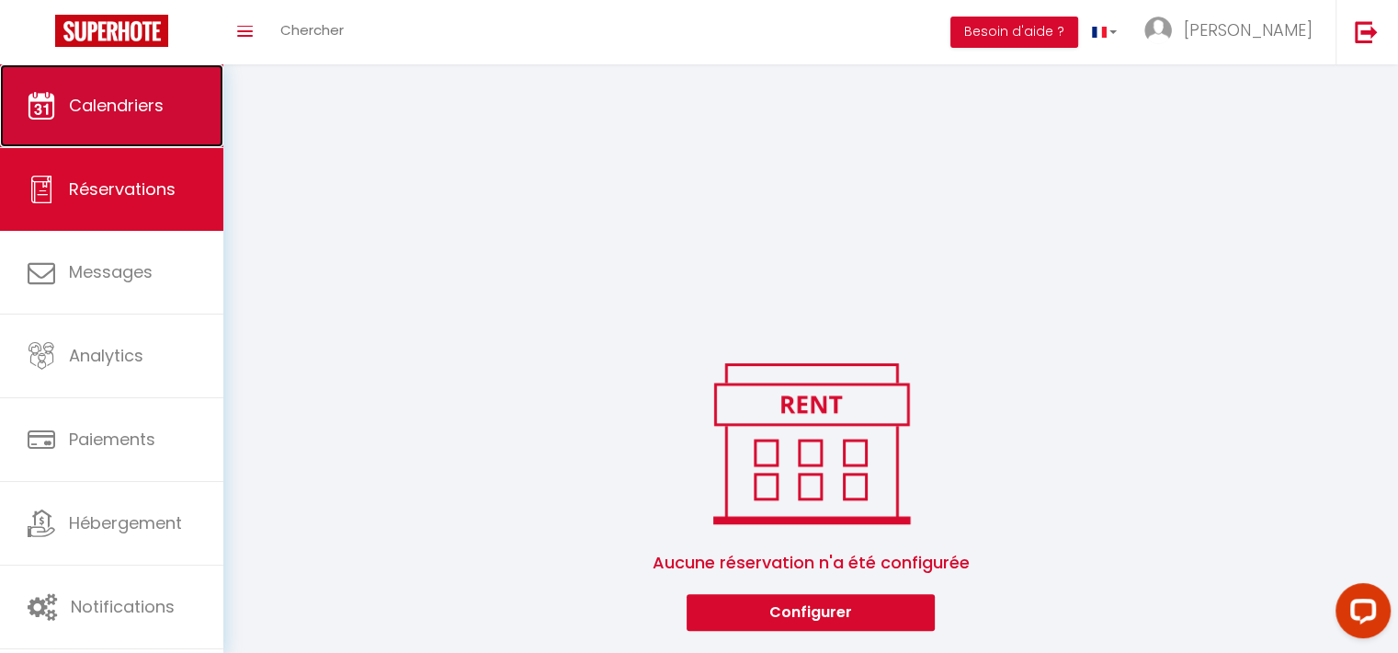
click at [121, 141] on link "Calendriers" at bounding box center [111, 105] width 223 height 83
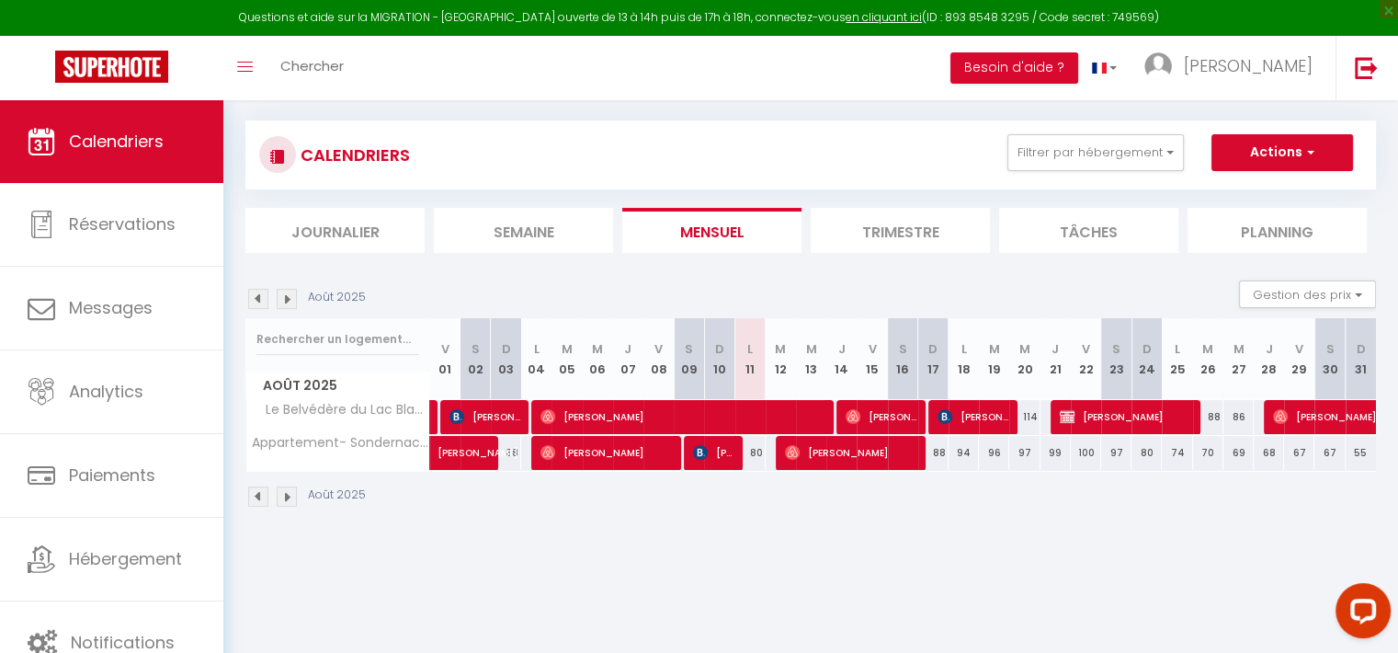
scroll to position [99, 0]
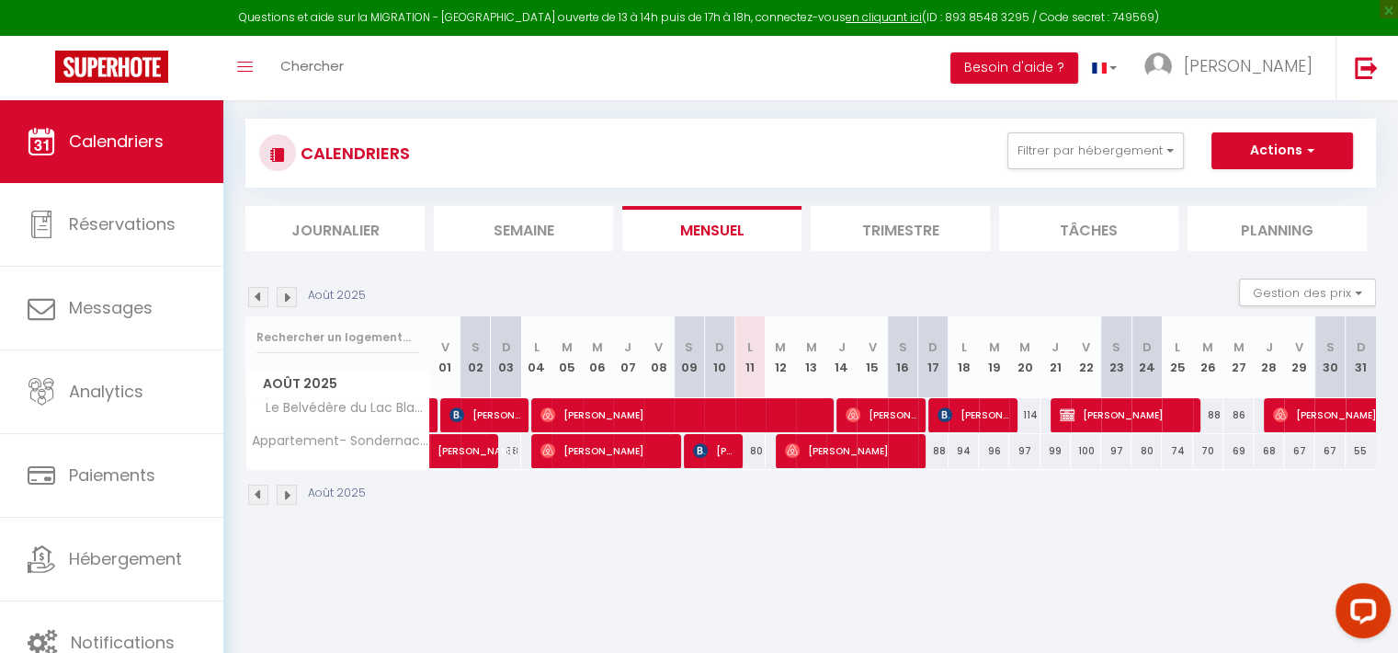
click at [254, 495] on img at bounding box center [258, 495] width 20 height 20
